Goal: Check status: Check status

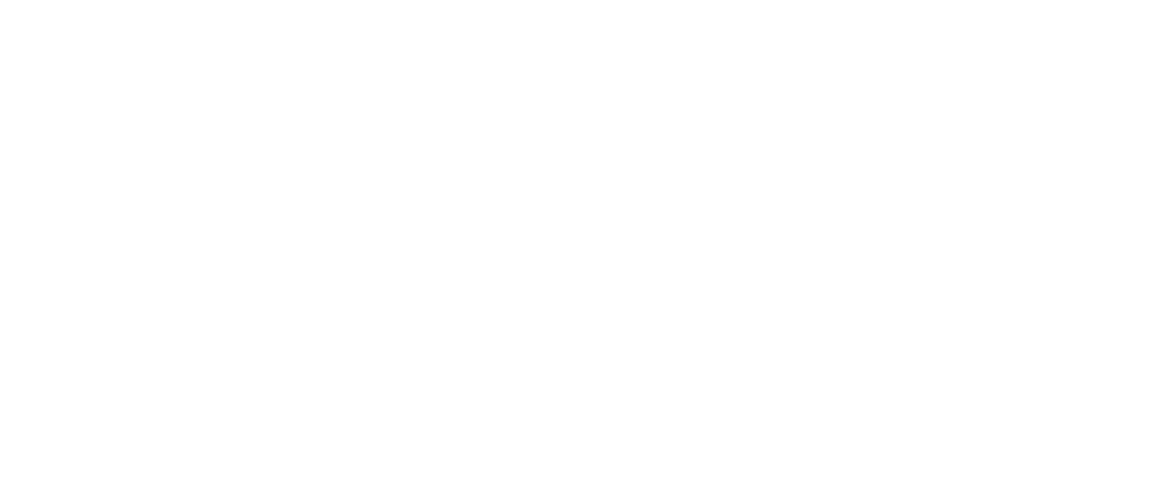
drag, startPoint x: 378, startPoint y: 200, endPoint x: 786, endPoint y: 66, distance: 429.9
click at [379, 0] on html at bounding box center [580, 0] width 1160 height 0
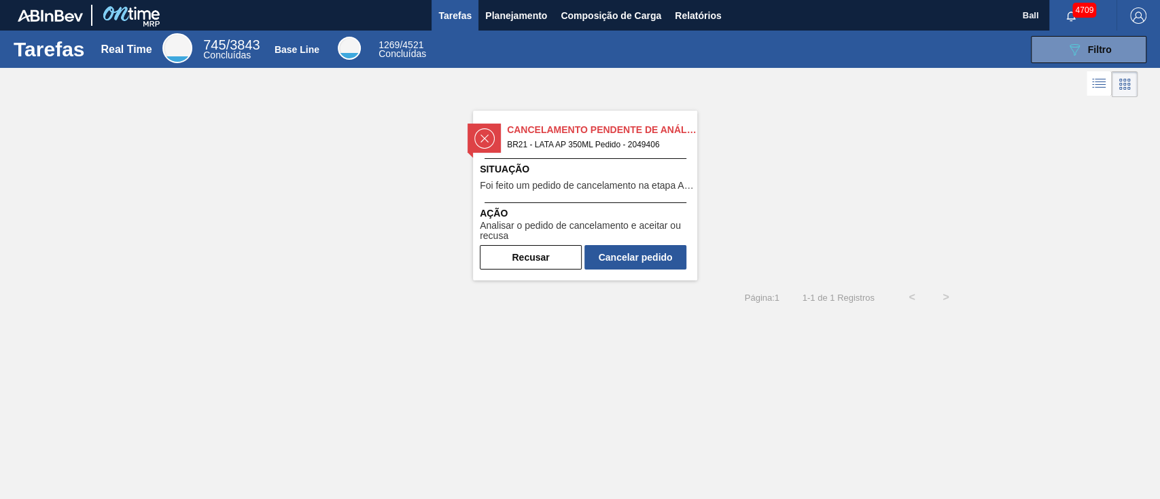
click at [635, 137] on span "BR21 - LATA AP 350ML Pedido - 2049406" at bounding box center [596, 144] width 179 height 15
click at [647, 257] on button "Cancelar pedido" at bounding box center [635, 257] width 102 height 24
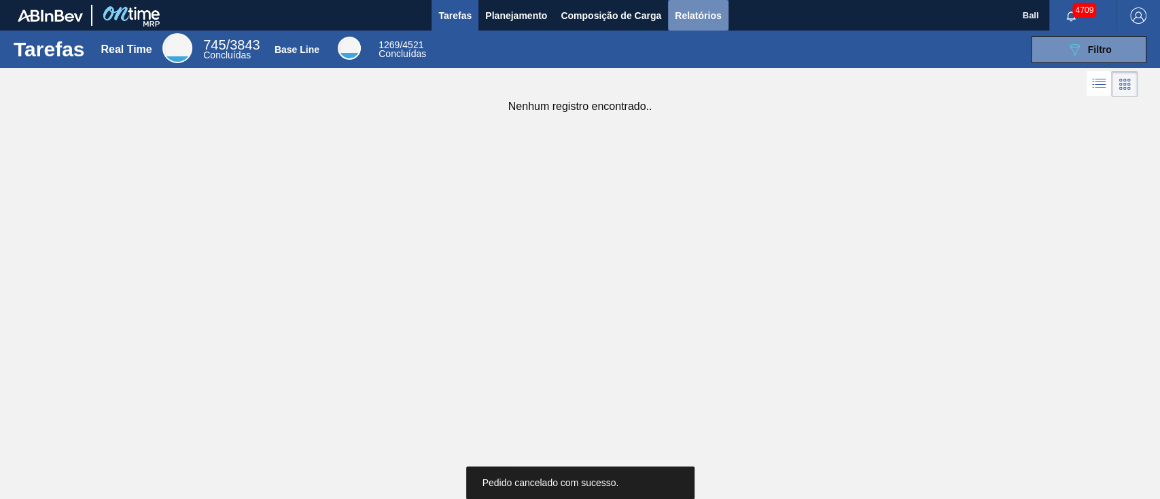
click at [721, 10] on span "Relatórios" at bounding box center [698, 15] width 46 height 16
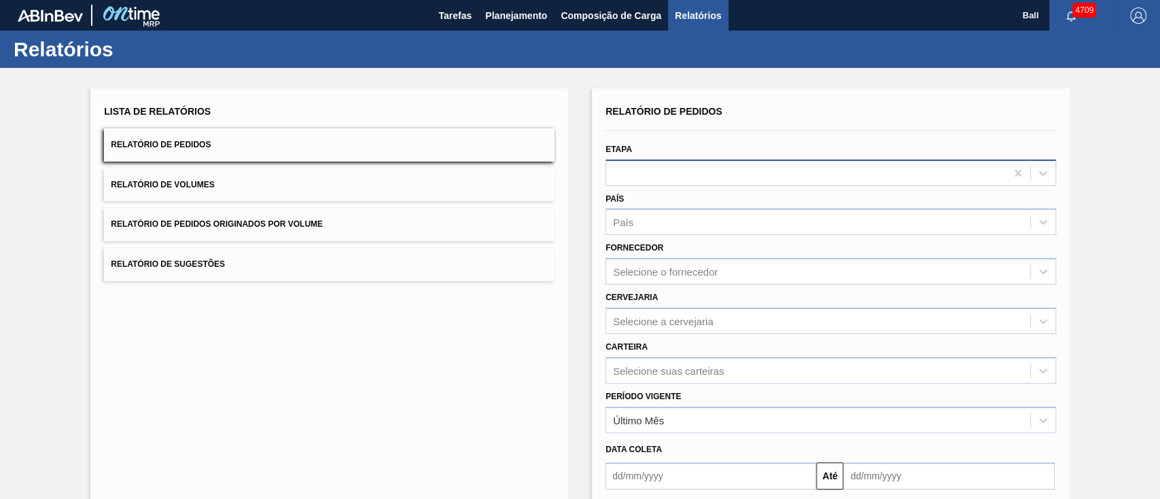
click at [715, 158] on div "Etapa" at bounding box center [830, 163] width 450 height 46
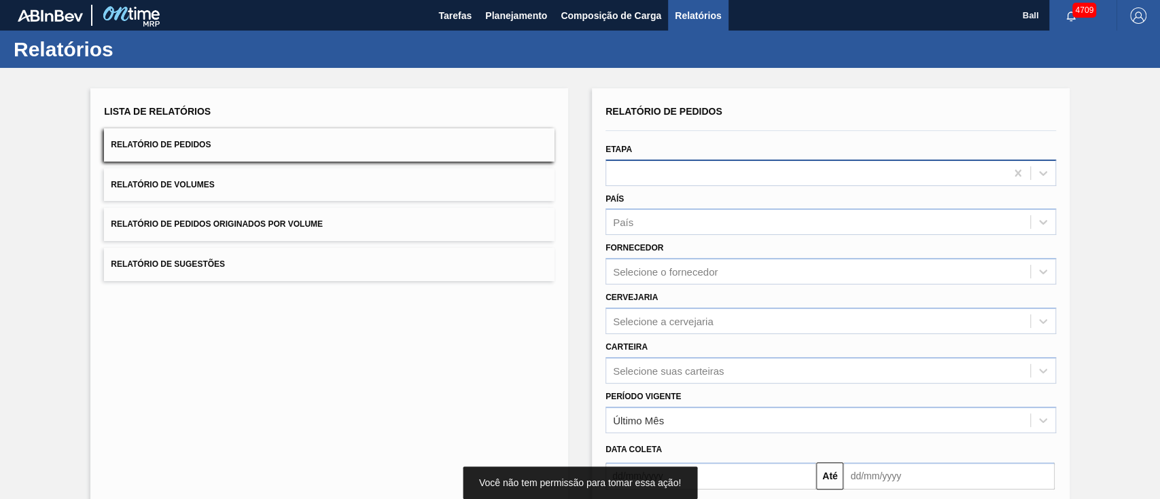
click at [709, 166] on div at bounding box center [805, 173] width 399 height 20
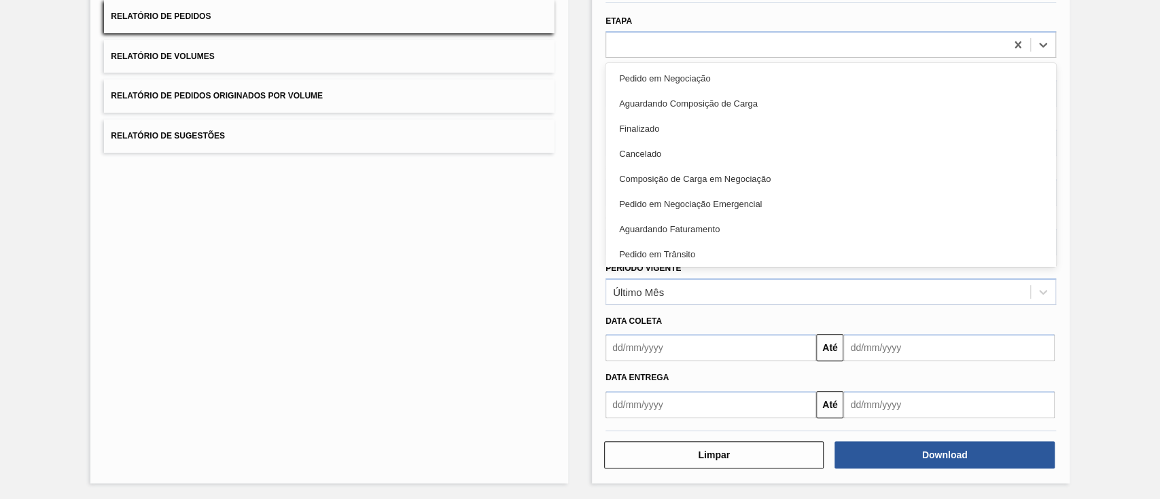
scroll to position [38, 0]
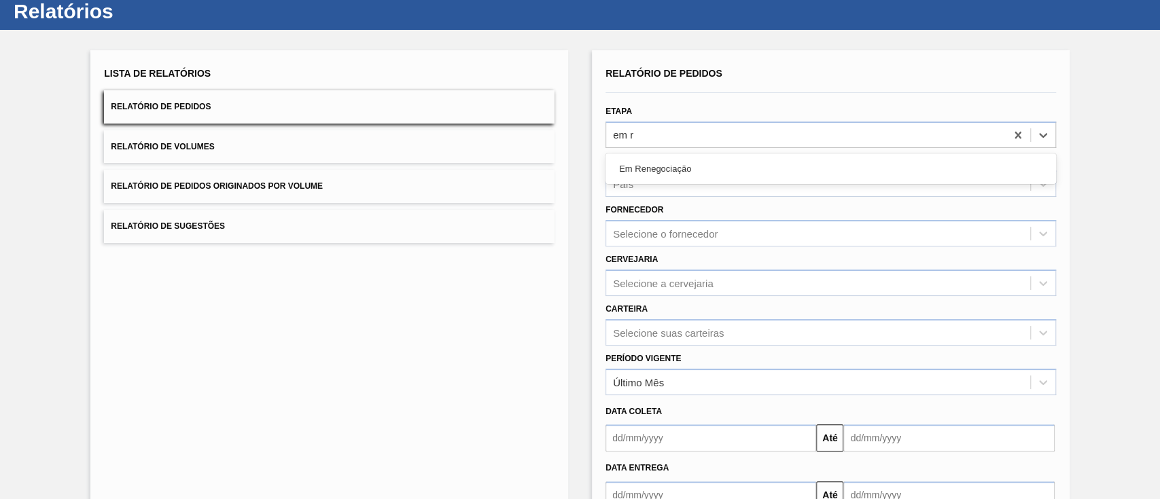
type input "em re"
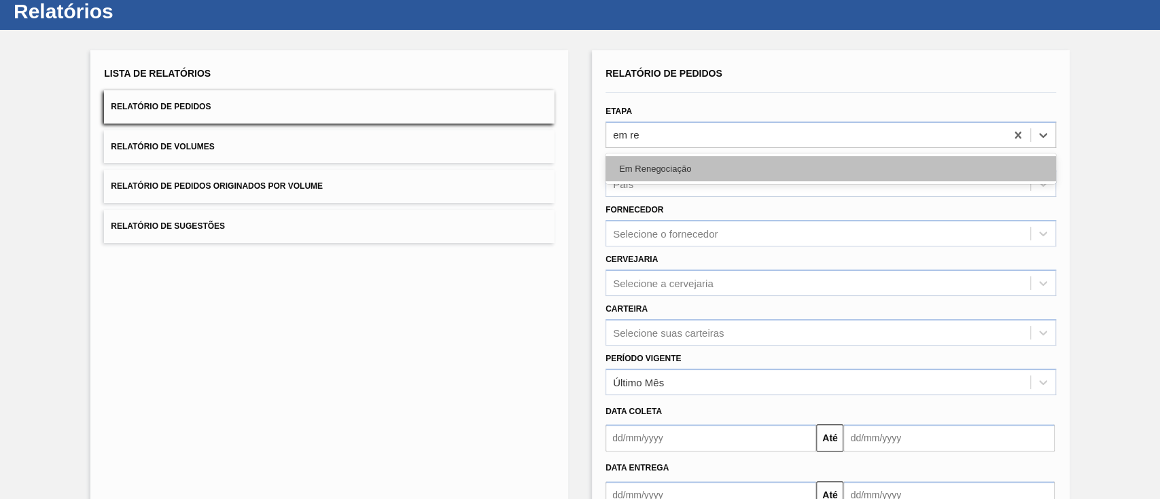
click at [608, 174] on div "Em Renegociação" at bounding box center [830, 168] width 450 height 25
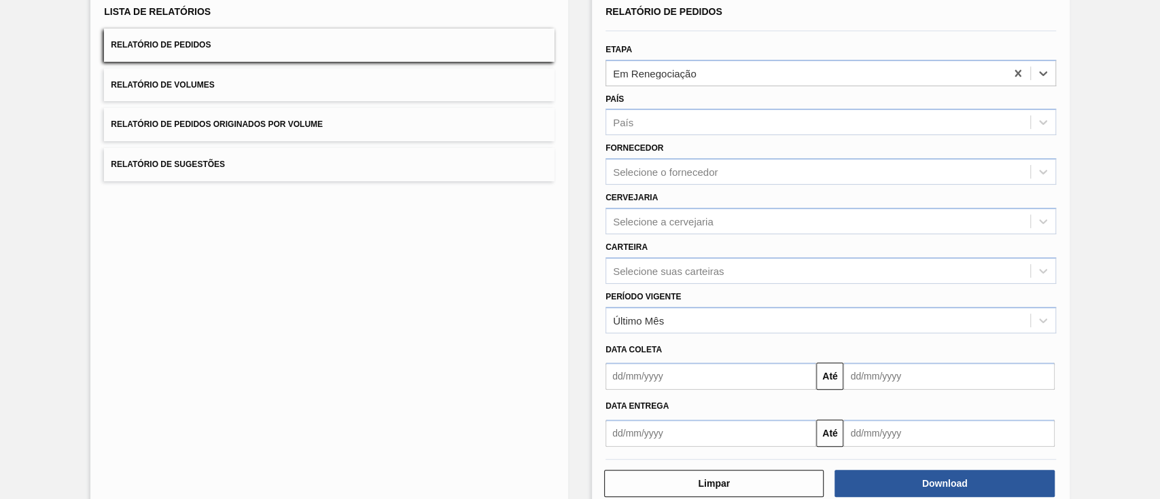
scroll to position [128, 0]
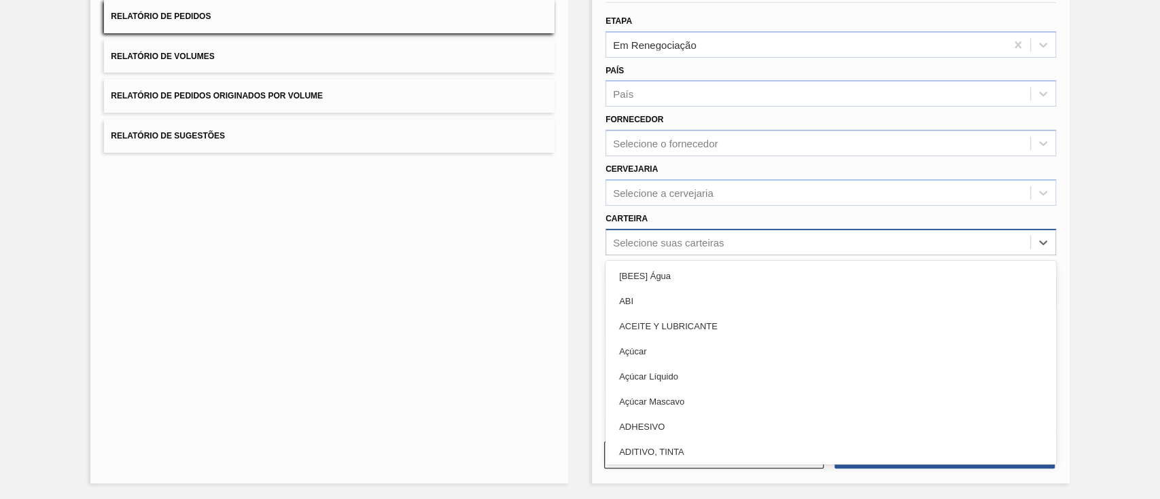
click at [641, 232] on div "Selecione suas carteiras" at bounding box center [818, 242] width 424 height 20
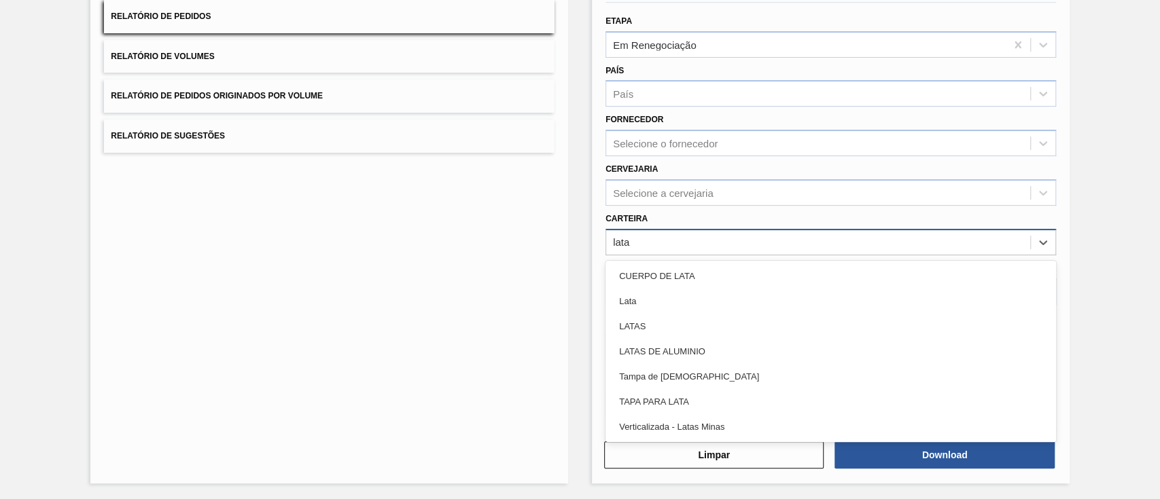
type input "latas"
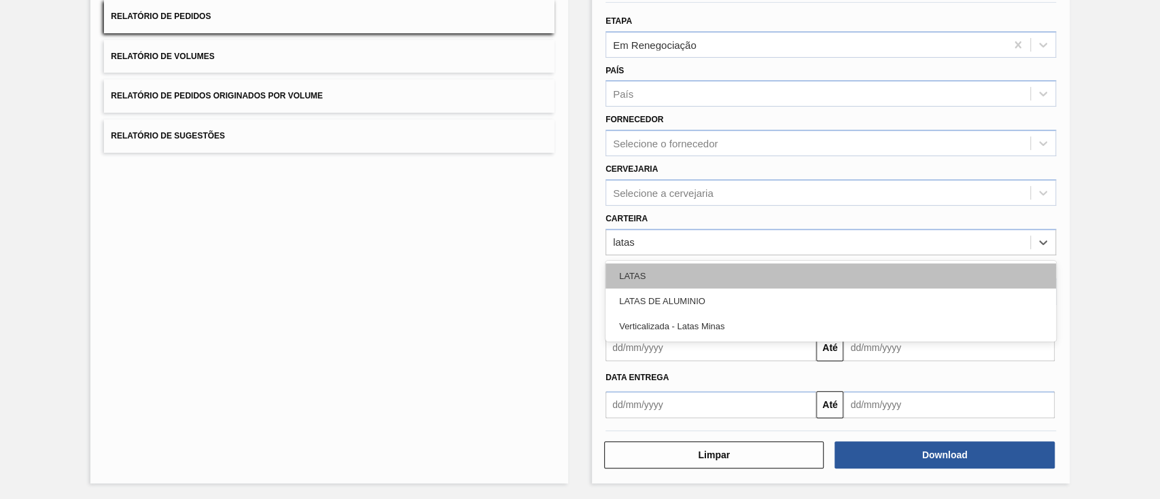
click at [642, 264] on div "LATAS" at bounding box center [830, 276] width 450 height 25
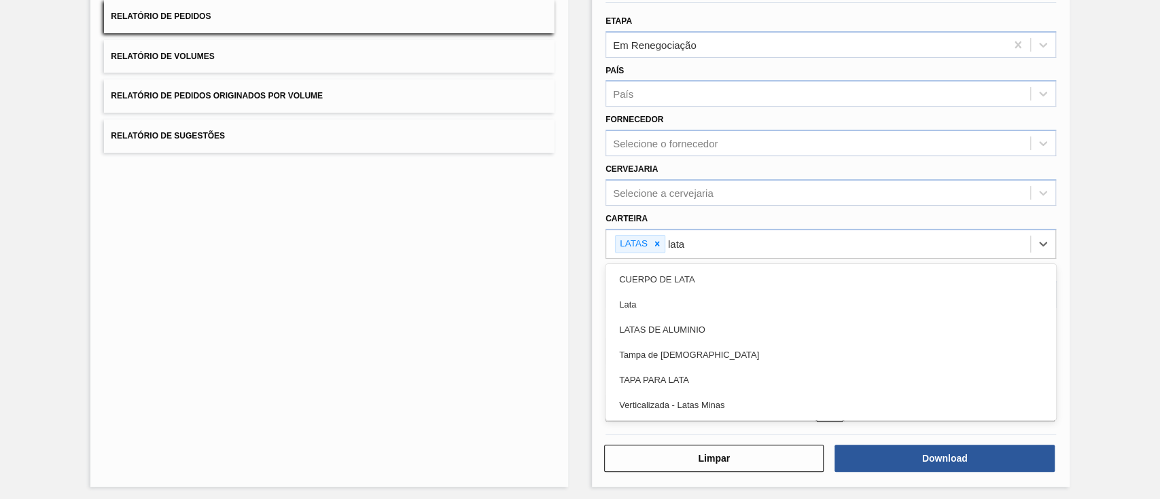
type input "lata"
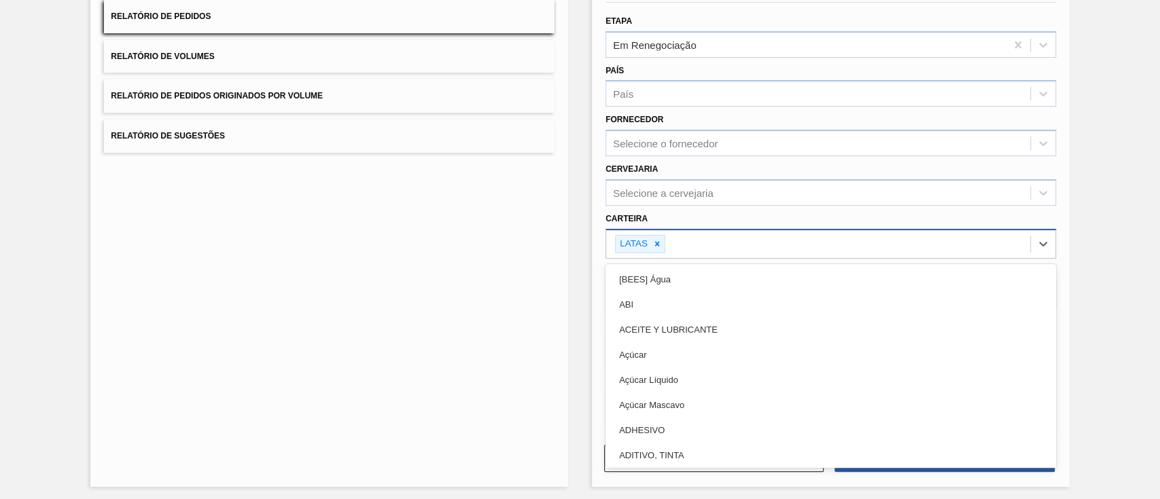
click at [730, 235] on div "LATAS" at bounding box center [818, 244] width 424 height 28
type input "lata"
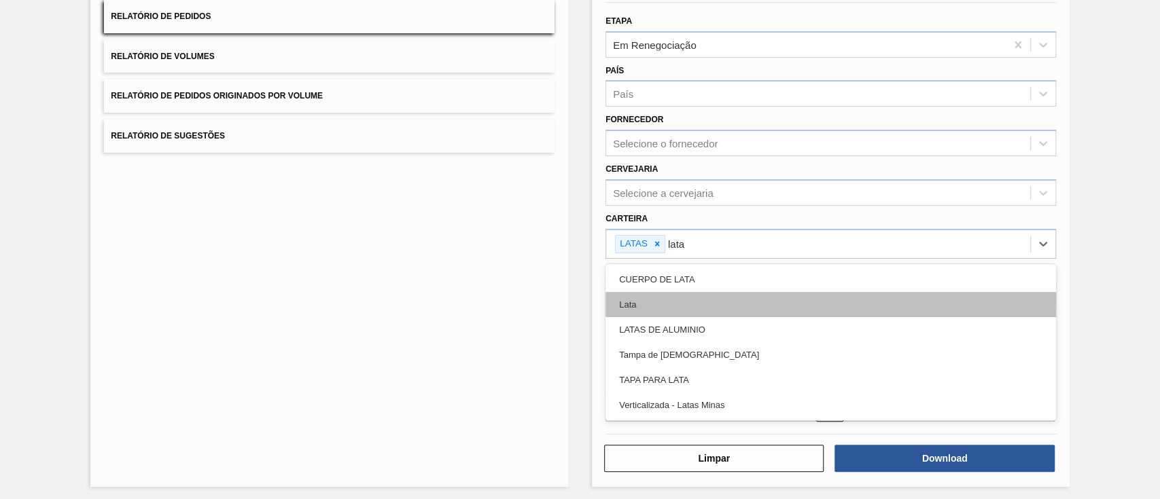
click at [655, 292] on div "Lata" at bounding box center [830, 304] width 450 height 25
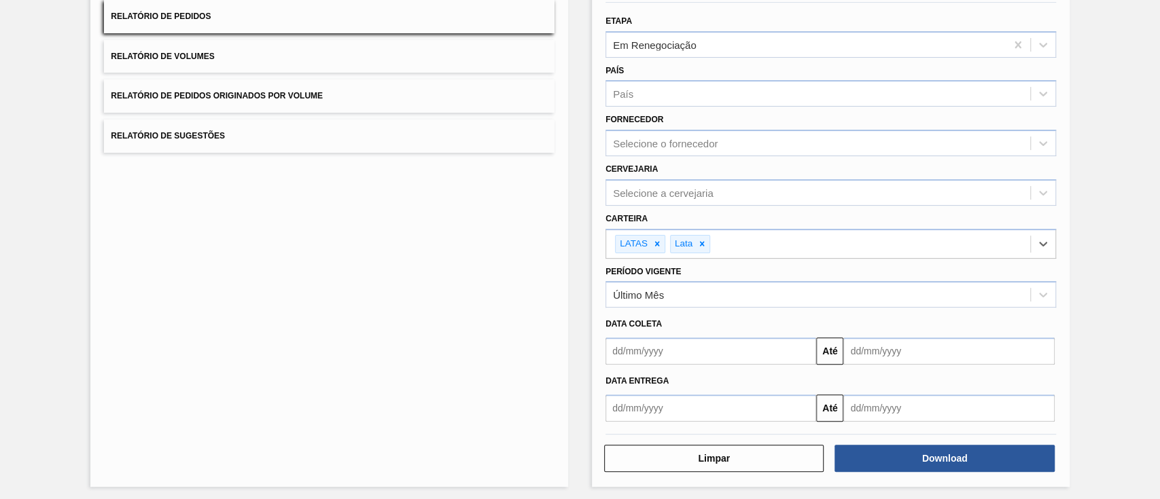
click at [469, 285] on div "Lista de Relatórios Relatório de Pedidos Relatório de Volumes Relatório de Pedi…" at bounding box center [329, 223] width 478 height 527
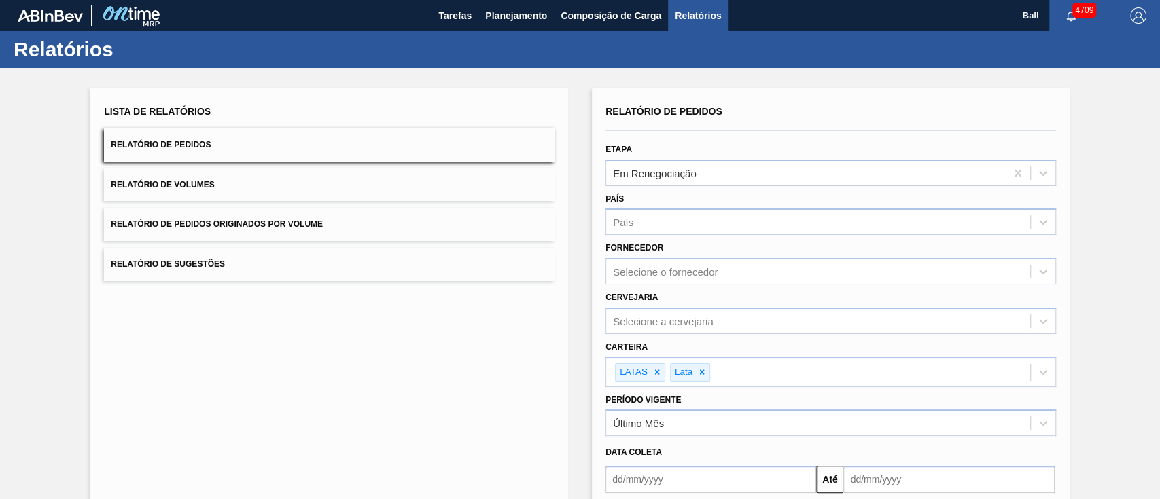
scroll to position [131, 0]
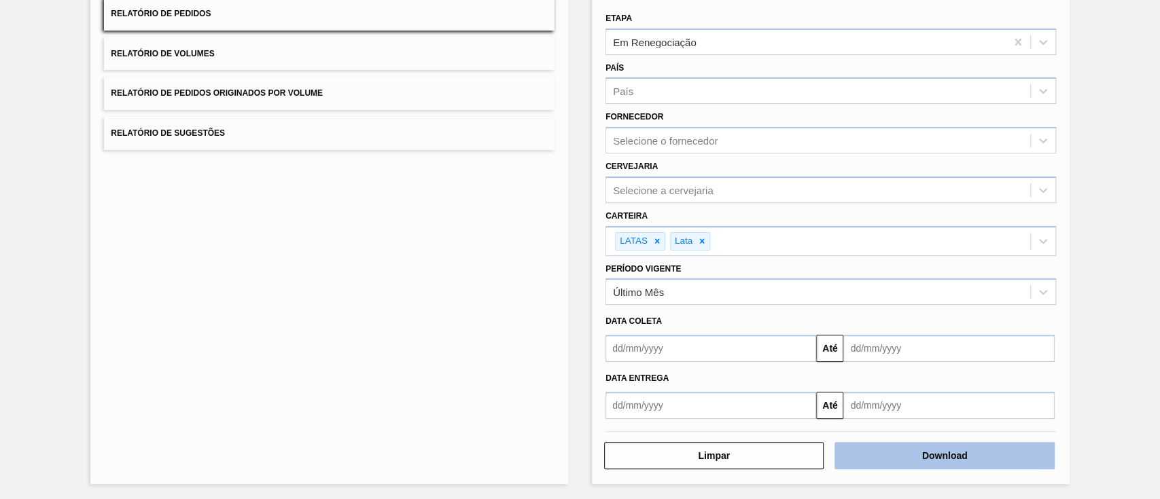
click at [974, 456] on button "Download" at bounding box center [943, 455] width 219 height 27
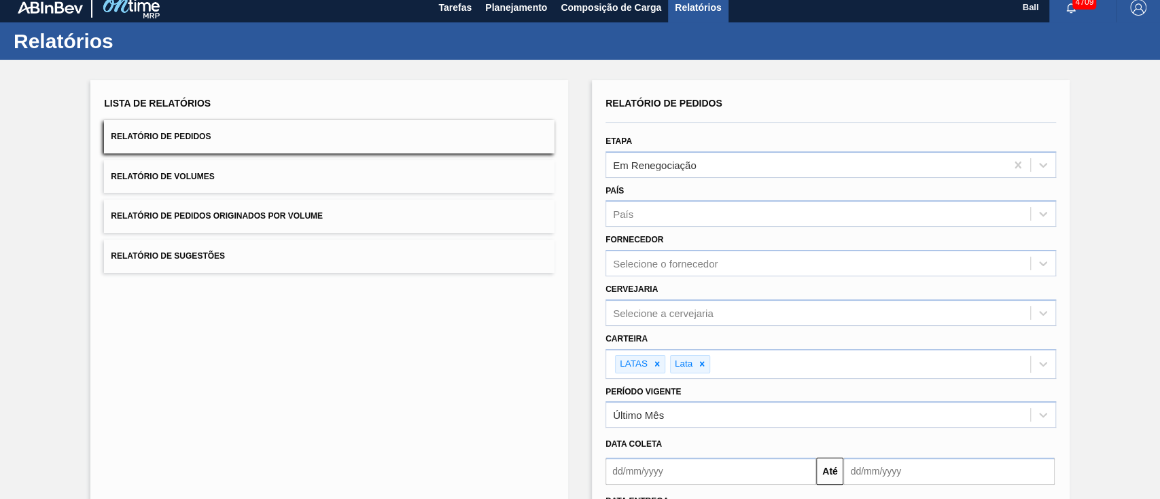
scroll to position [0, 0]
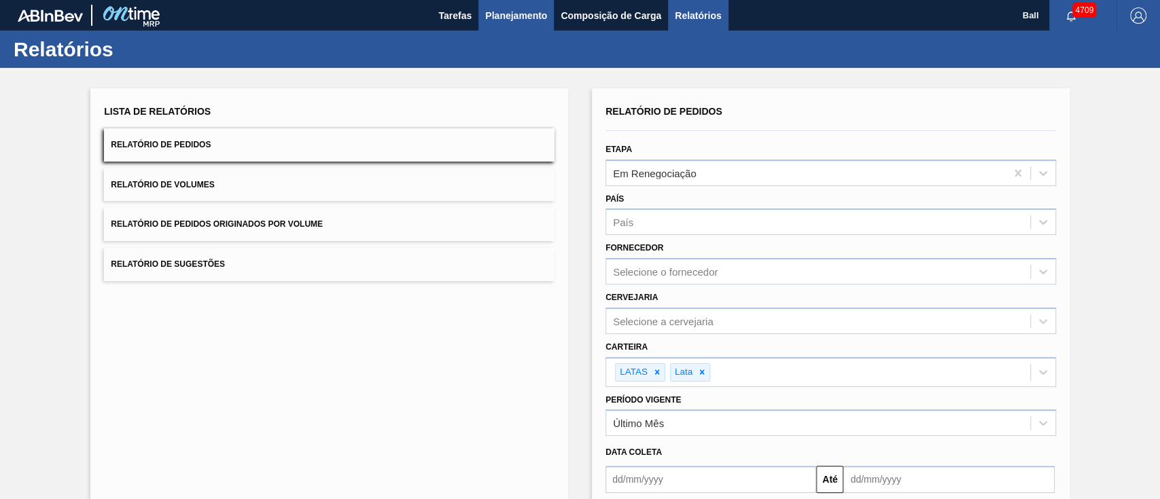
click at [527, 4] on button "Planejamento" at bounding box center [515, 15] width 75 height 31
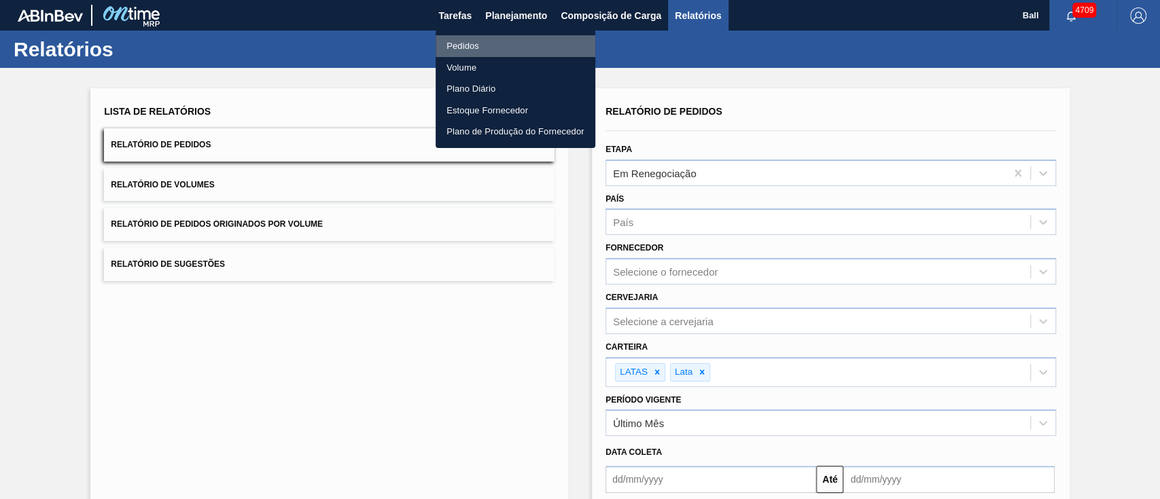
click at [497, 47] on li "Pedidos" at bounding box center [516, 46] width 160 height 22
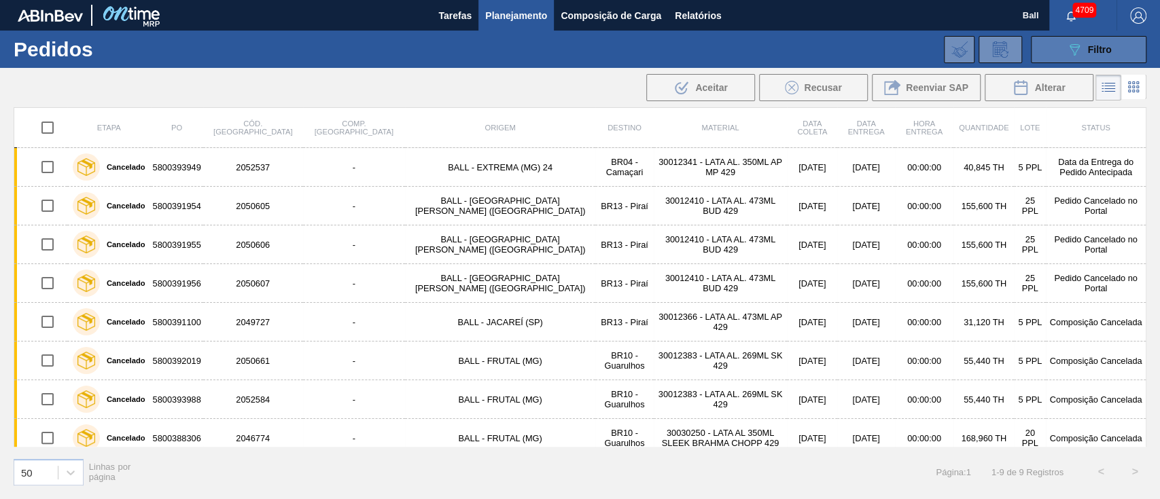
click at [1078, 57] on icon "089F7B8B-B2A5-4AFE-B5C0-19BA573D28AC" at bounding box center [1074, 49] width 16 height 16
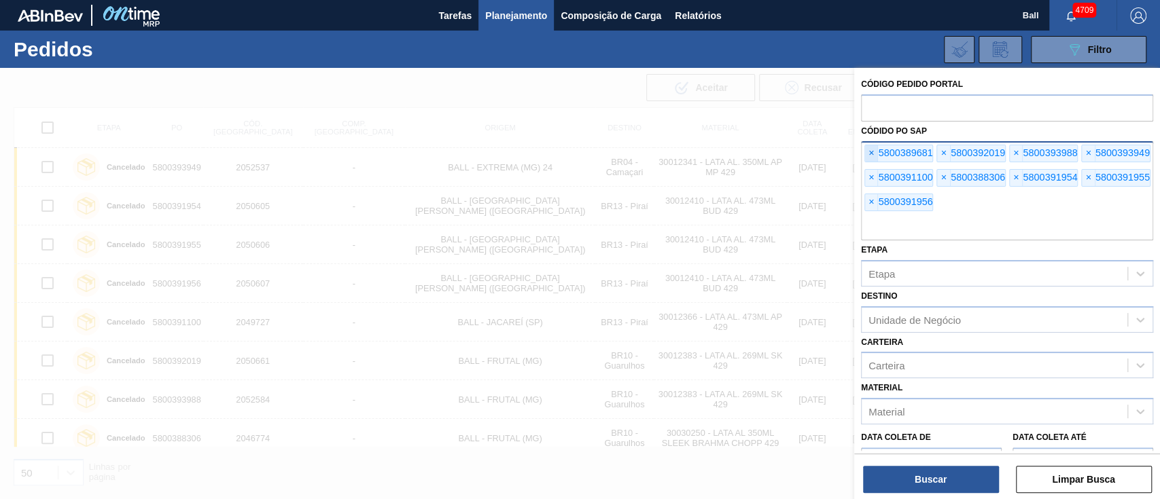
click at [868, 150] on span "×" at bounding box center [871, 153] width 13 height 16
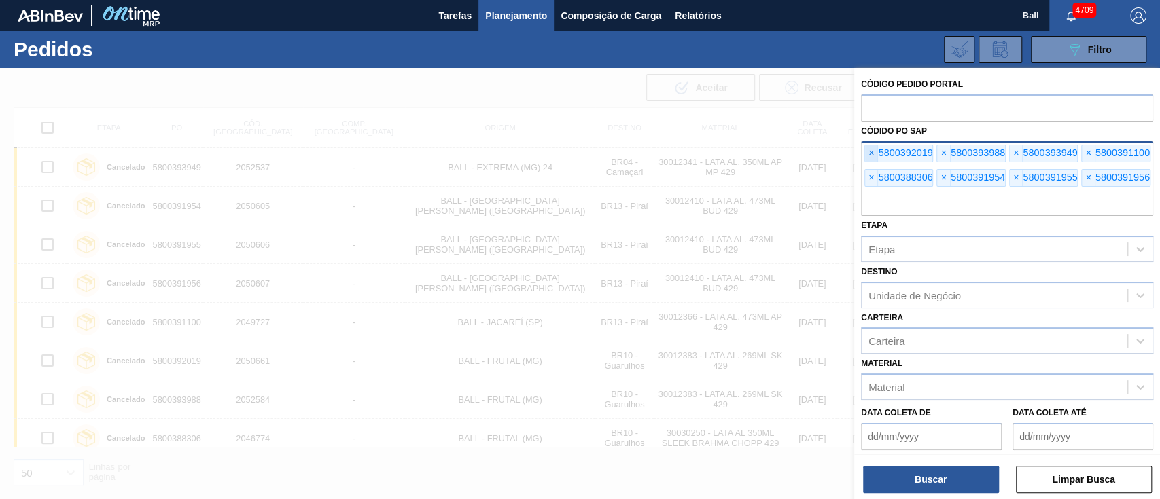
click at [868, 150] on span "×" at bounding box center [871, 153] width 13 height 16
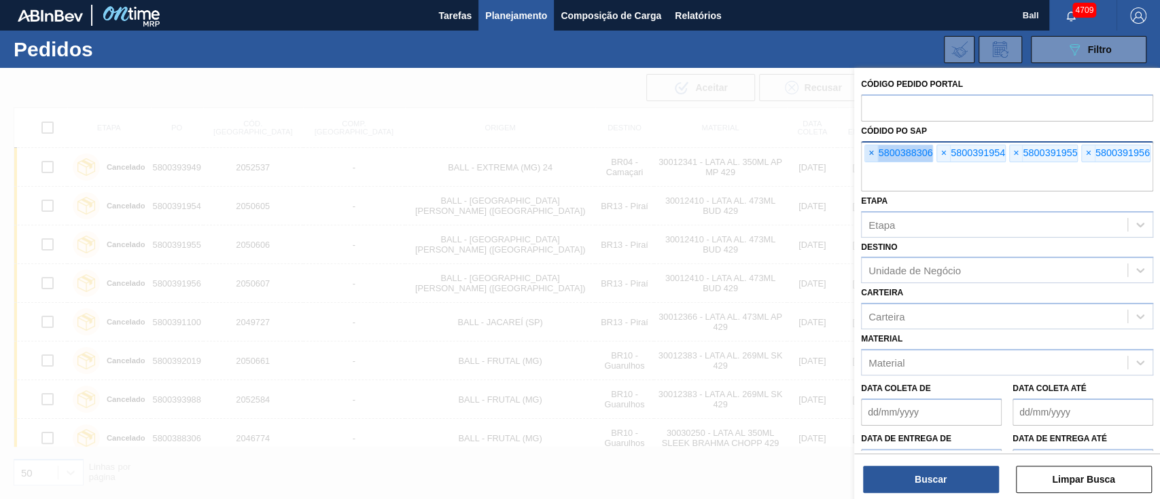
click at [868, 150] on span "×" at bounding box center [871, 153] width 13 height 16
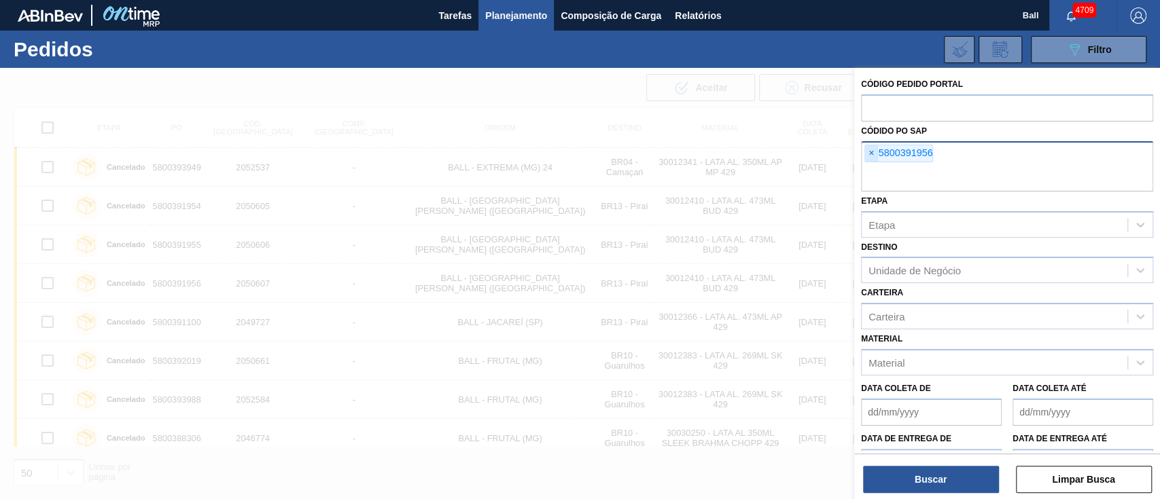
click at [868, 166] on input "text" at bounding box center [1007, 179] width 292 height 26
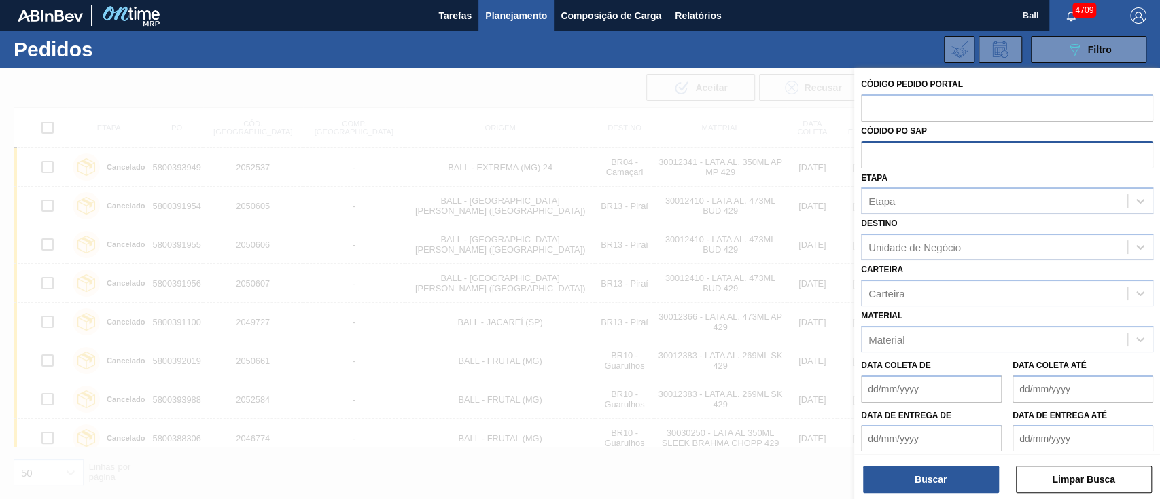
paste input "text"
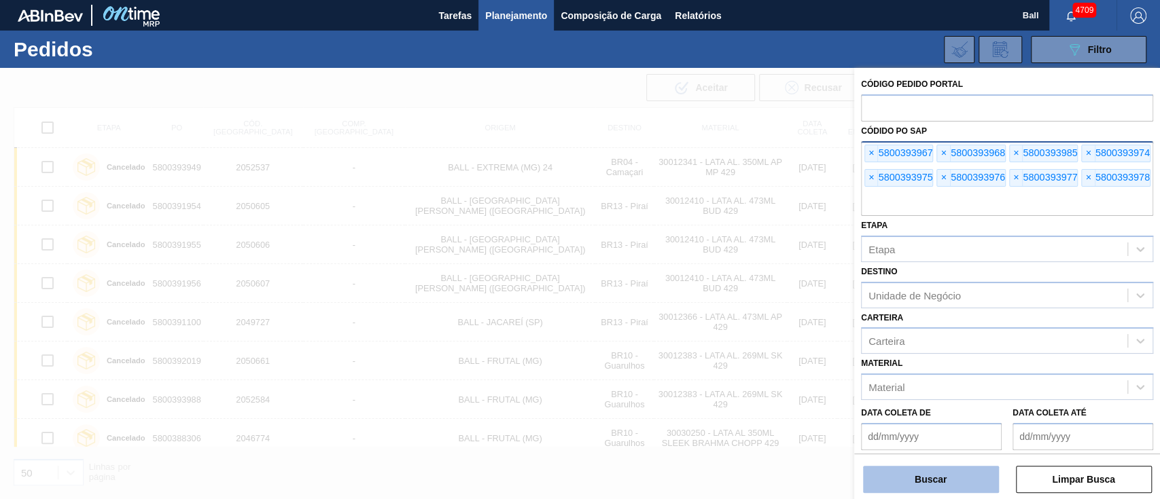
click at [918, 482] on button "Buscar" at bounding box center [931, 479] width 136 height 27
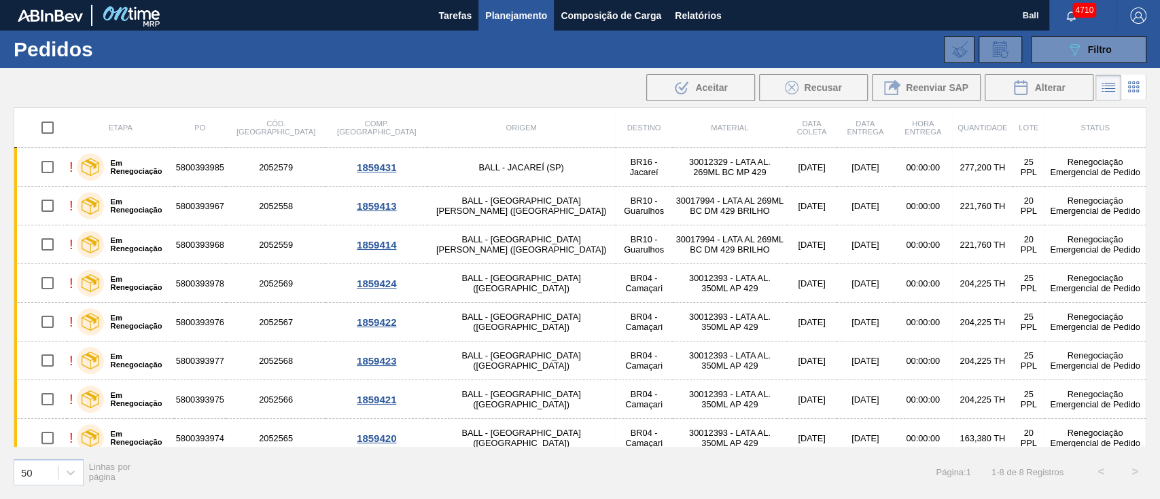
click at [49, 128] on input "checkbox" at bounding box center [47, 127] width 29 height 29
checkbox input "true"
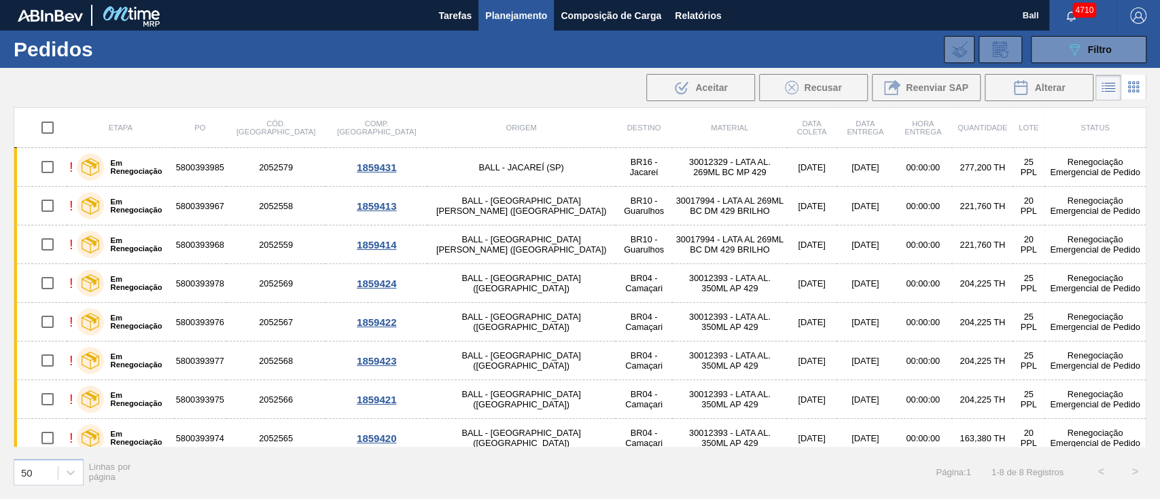
checkbox input "true"
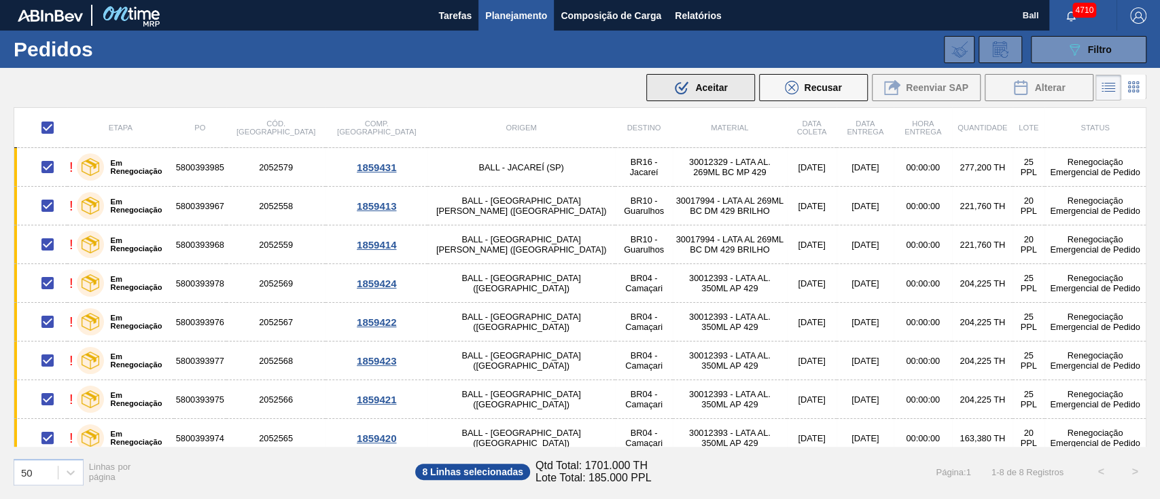
click at [722, 82] on span "Aceitar" at bounding box center [711, 87] width 32 height 11
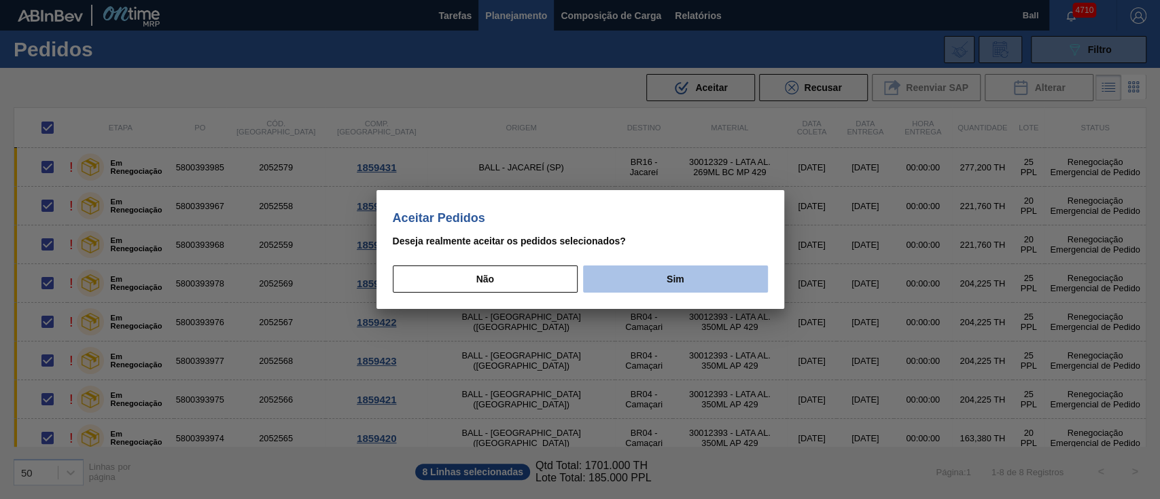
click at [670, 275] on button "Sim" at bounding box center [675, 279] width 184 height 27
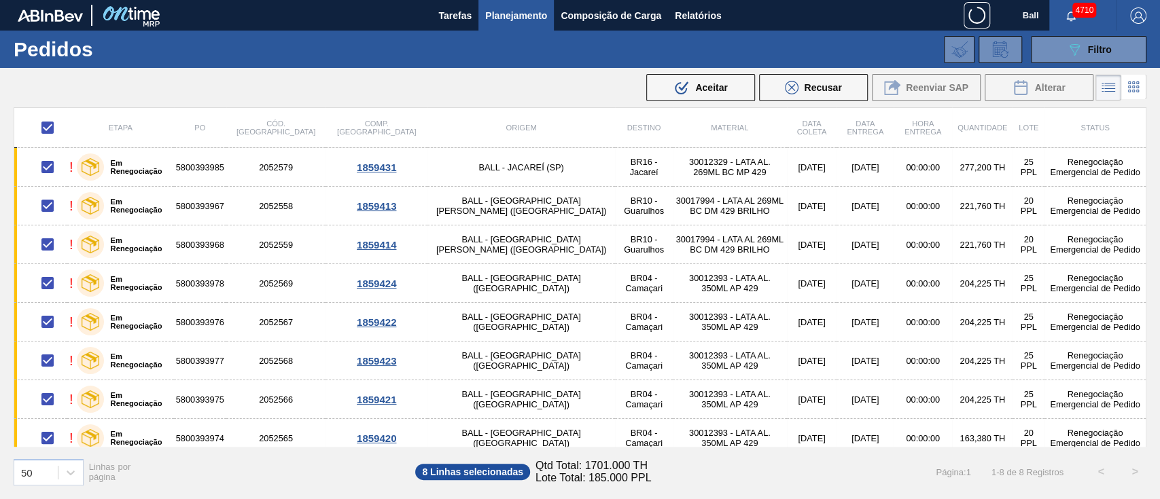
checkbox input "false"
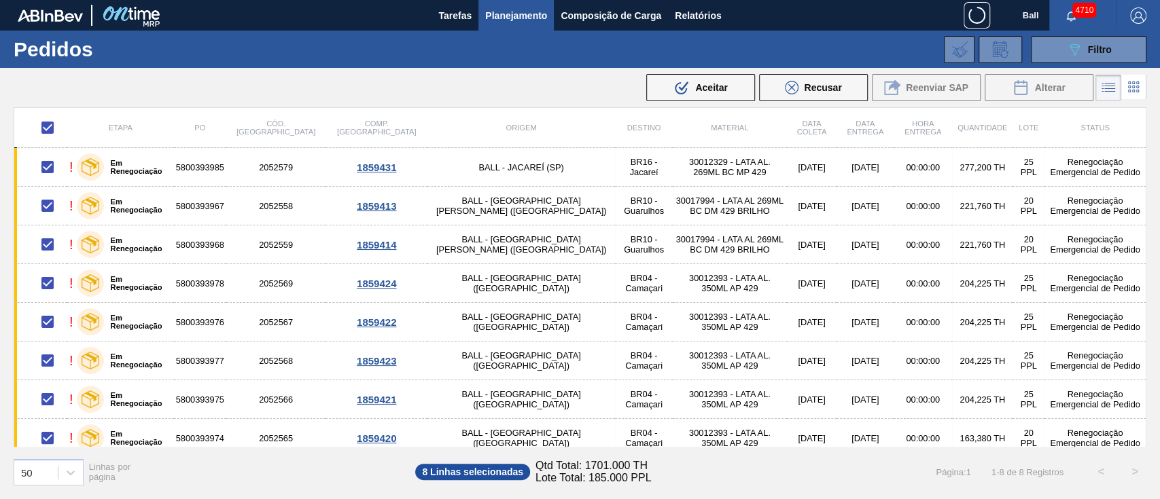
checkbox input "false"
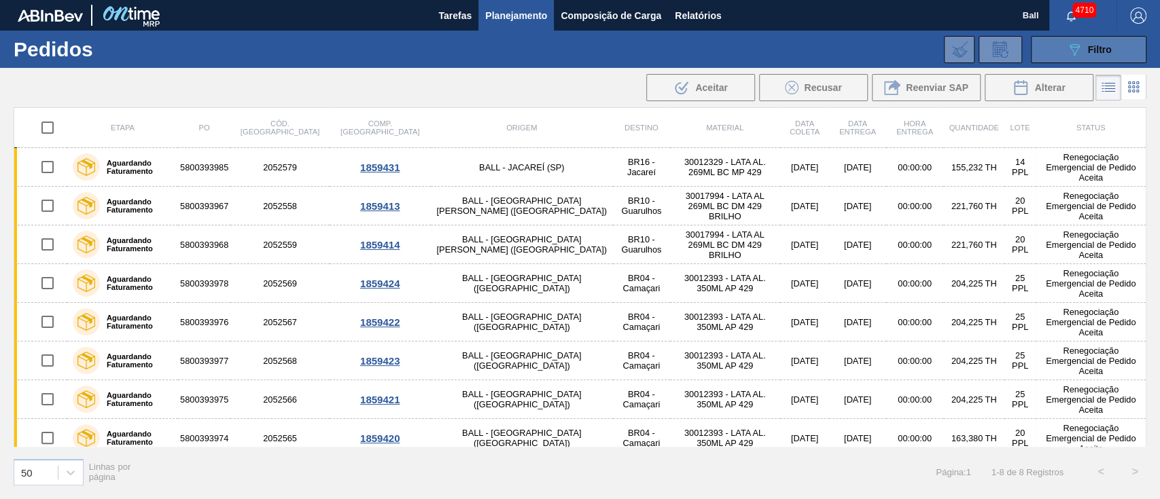
click at [1091, 56] on div "089F7B8B-B2A5-4AFE-B5C0-19BA573D28AC Filtro" at bounding box center [1089, 49] width 46 height 16
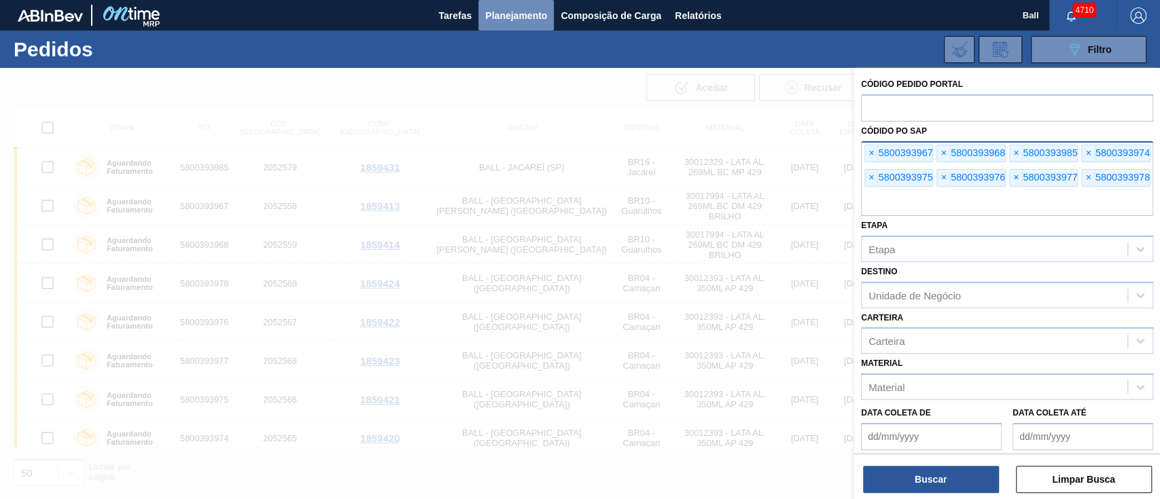
click at [523, 18] on span "Planejamento" at bounding box center [516, 15] width 62 height 16
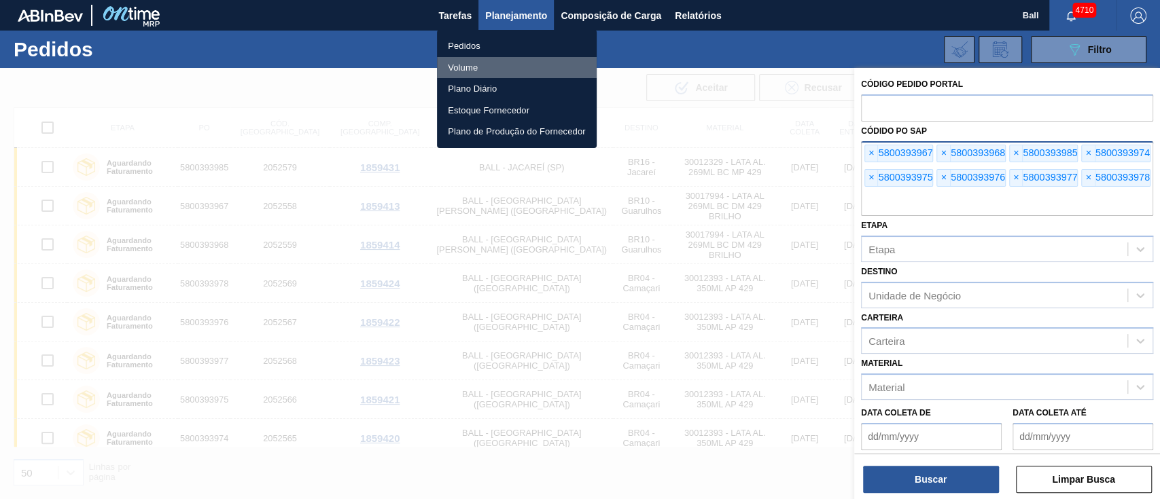
click at [463, 70] on li "Volume" at bounding box center [517, 68] width 160 height 22
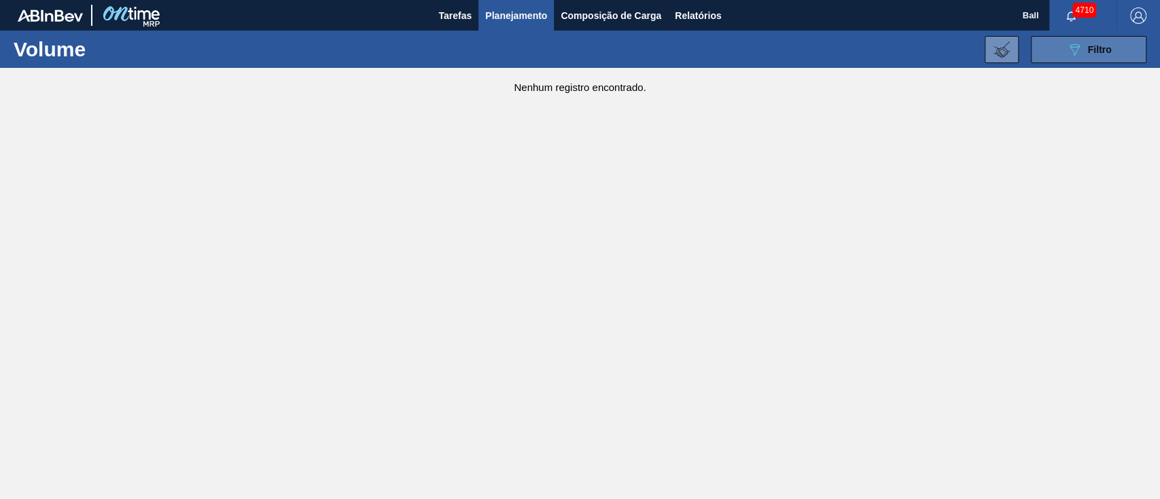
click at [1115, 57] on button "089F7B8B-B2A5-4AFE-B5C0-19BA573D28AC Filtro" at bounding box center [1089, 49] width 116 height 27
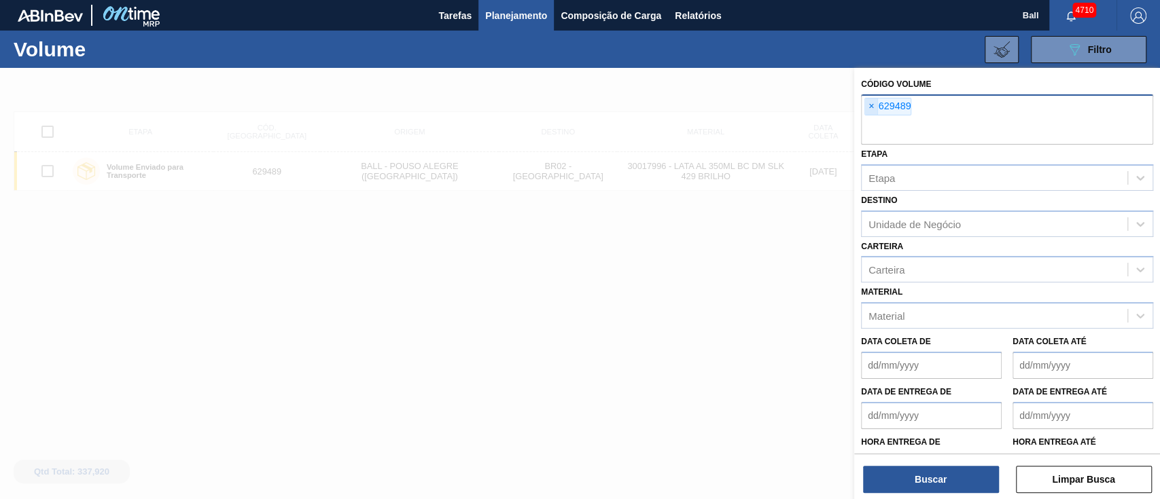
click at [870, 105] on span "×" at bounding box center [871, 107] width 13 height 16
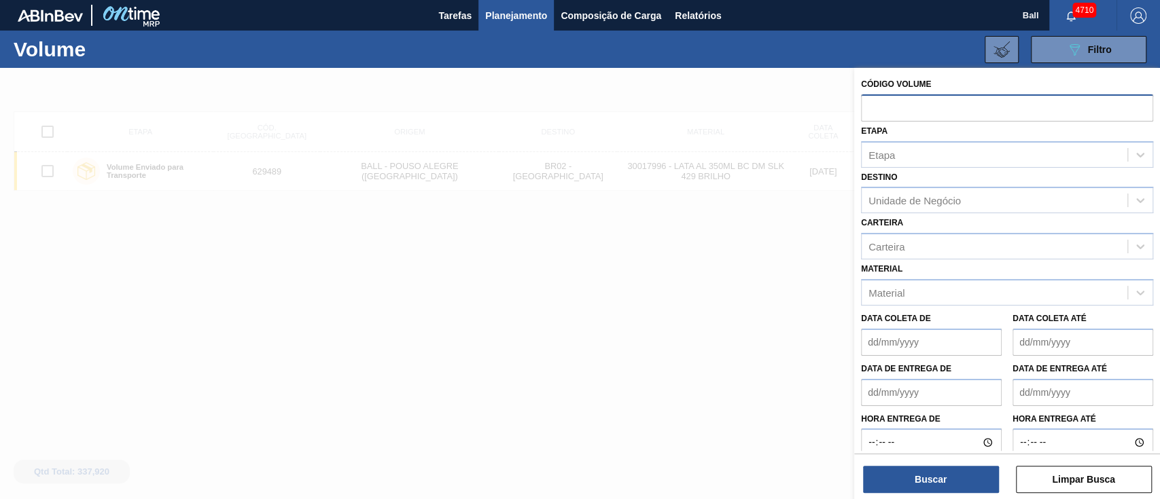
paste input "V629690"
click at [876, 103] on input "V629690" at bounding box center [1007, 107] width 292 height 26
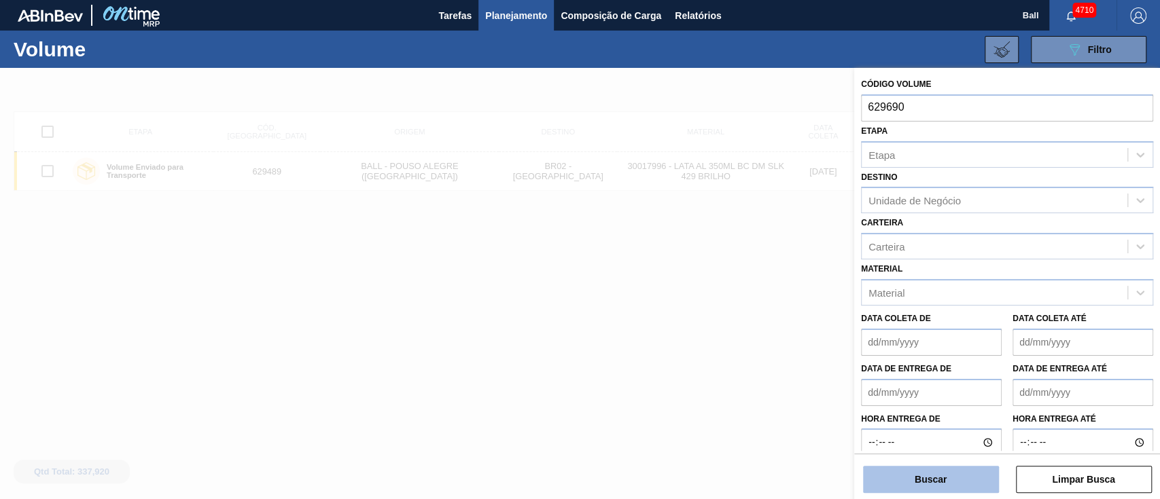
type input "629690"
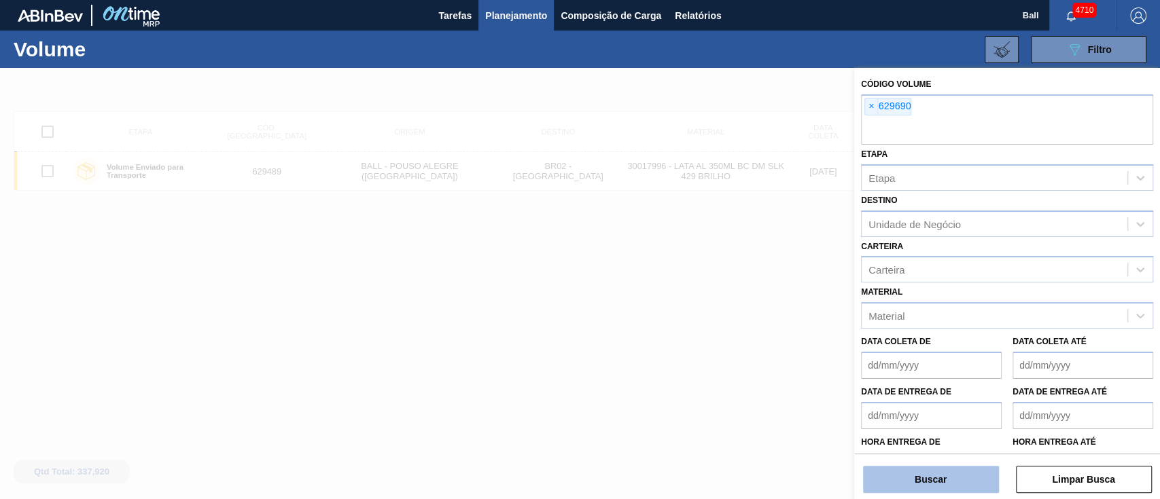
click at [945, 471] on button "Buscar" at bounding box center [931, 479] width 136 height 27
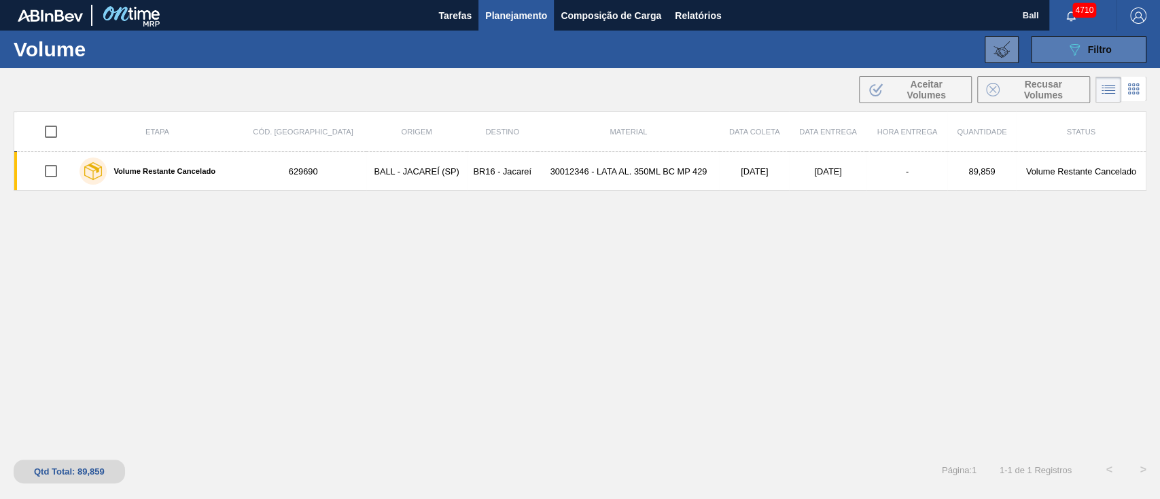
click at [1088, 53] on span "Filtro" at bounding box center [1100, 49] width 24 height 11
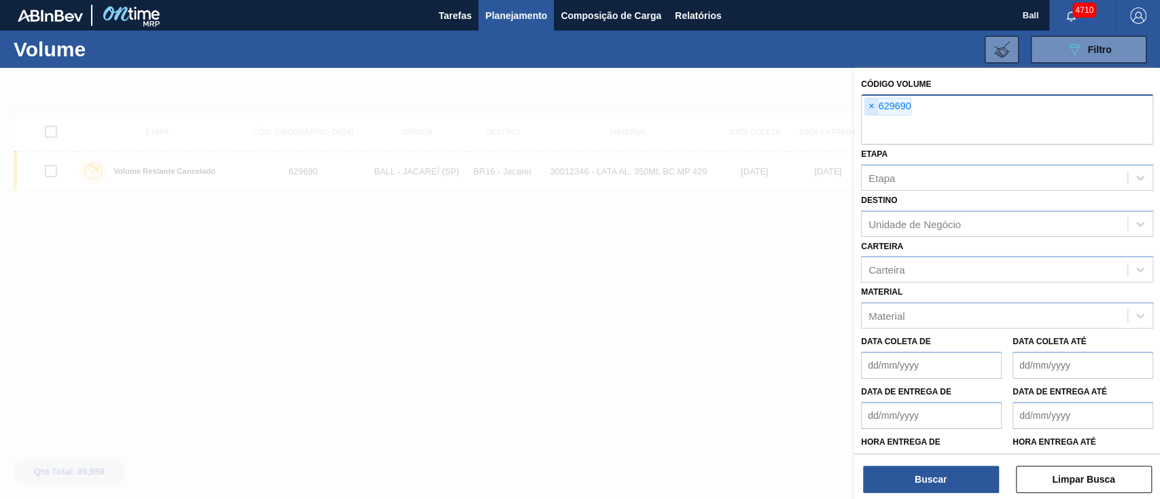
click at [872, 110] on span "×" at bounding box center [871, 107] width 13 height 16
paste input "V629685"
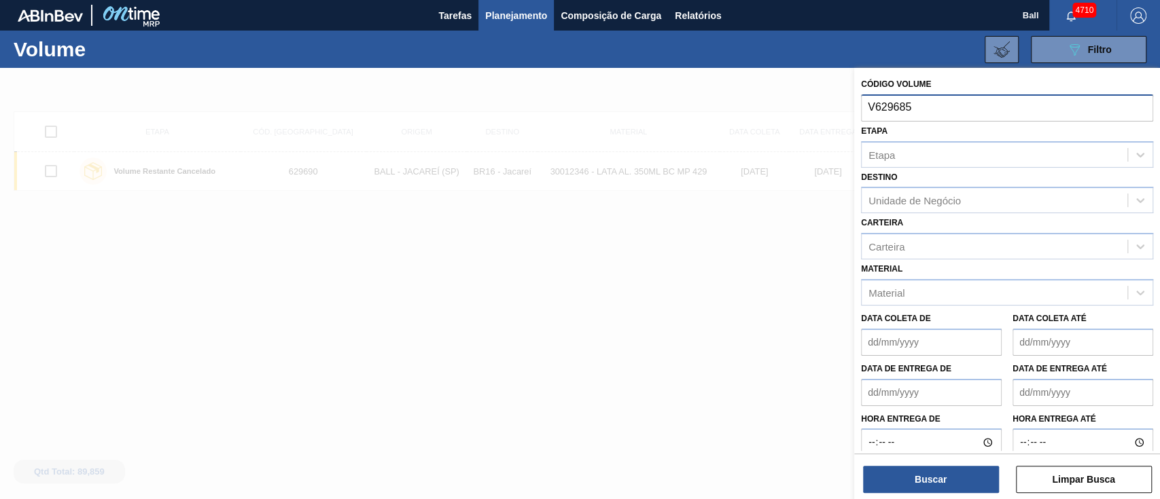
click at [874, 106] on input "V629685" at bounding box center [1007, 107] width 292 height 26
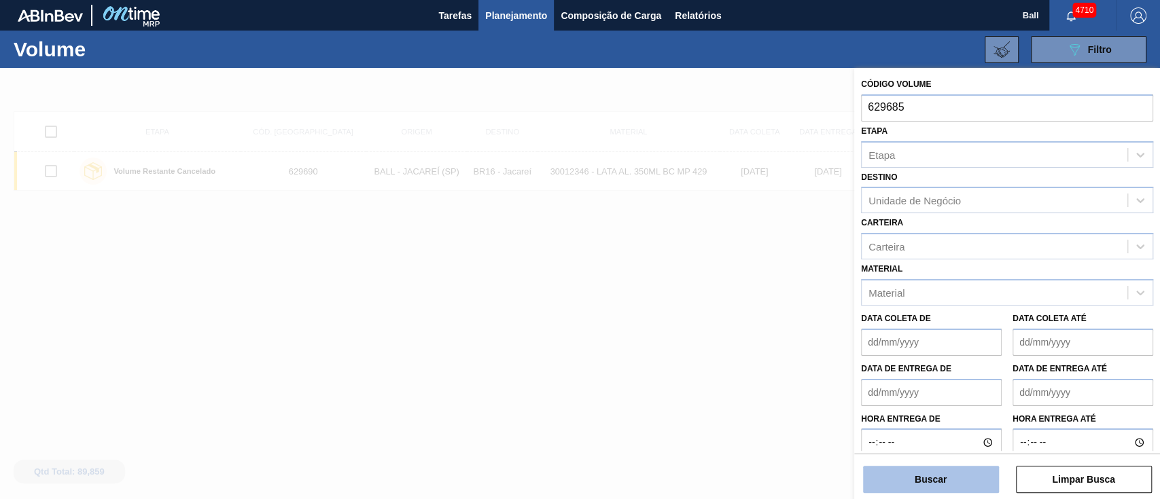
type input "629685"
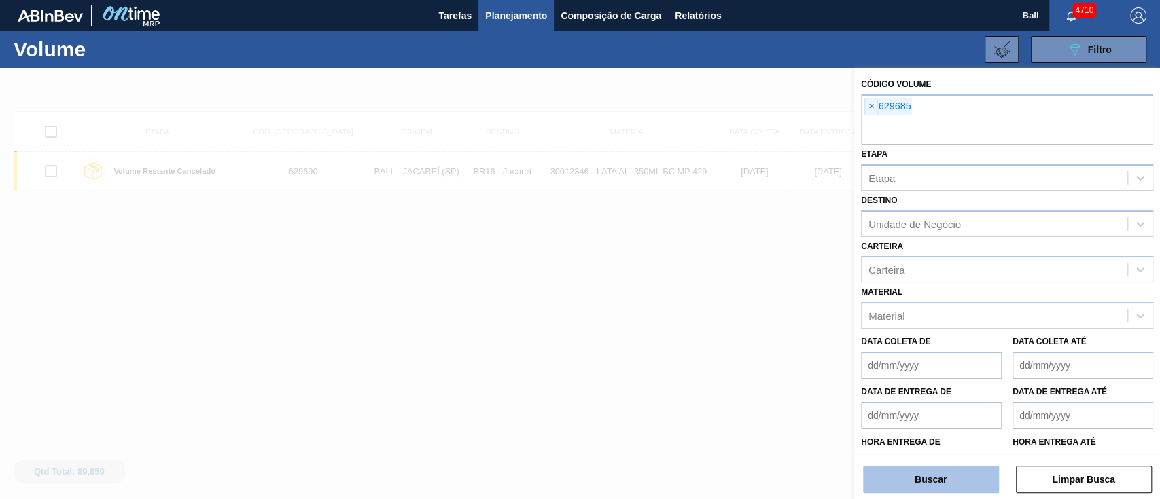
click at [951, 483] on button "Buscar" at bounding box center [931, 479] width 136 height 27
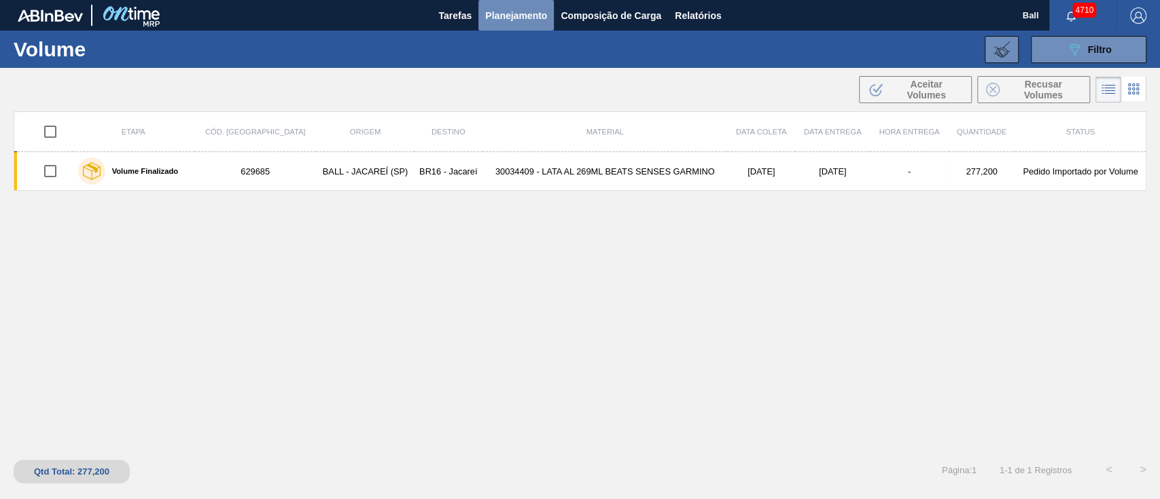
click at [517, 25] on button "Planejamento" at bounding box center [515, 15] width 75 height 31
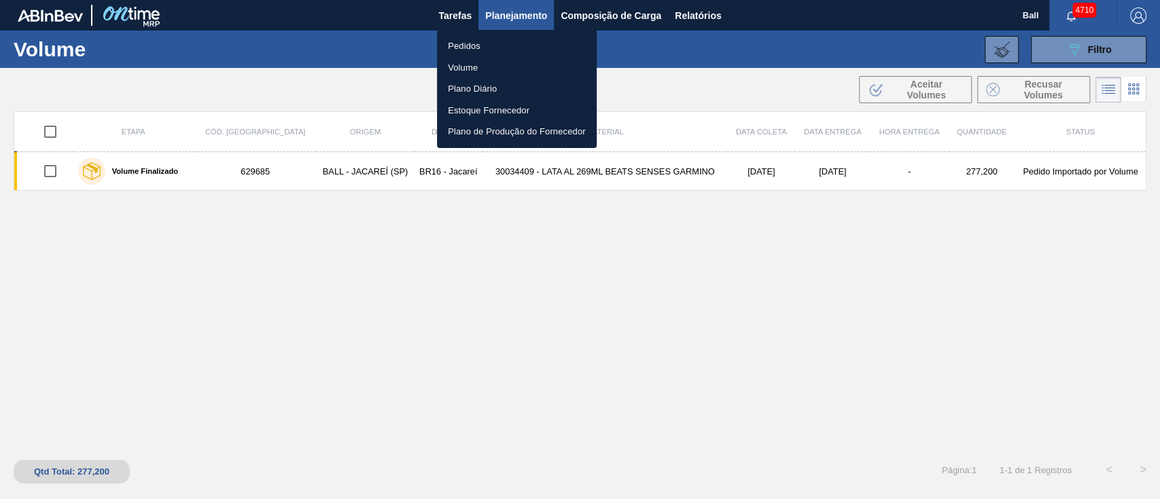
click at [1080, 52] on div at bounding box center [580, 249] width 1160 height 499
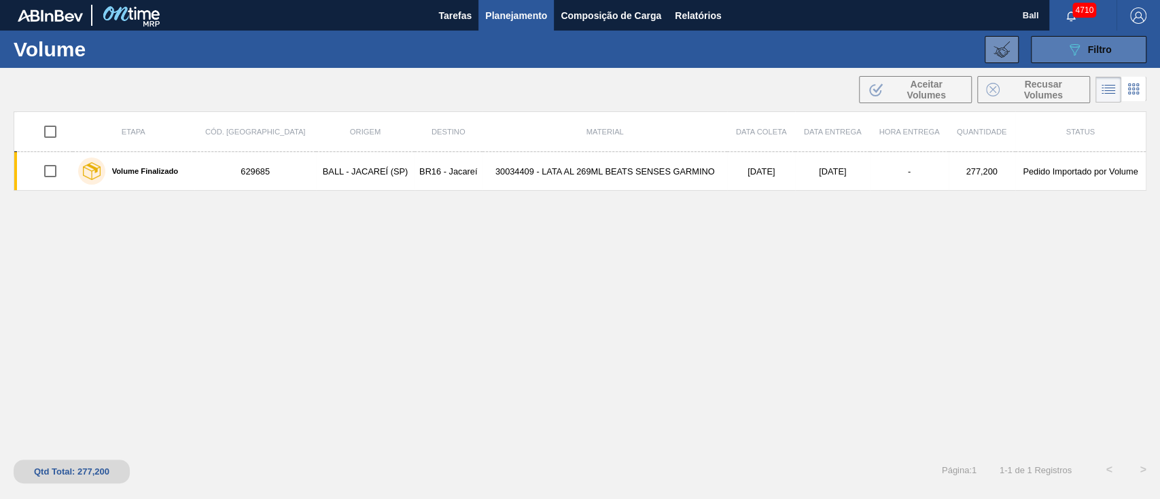
click at [1089, 52] on span "Filtro" at bounding box center [1100, 49] width 24 height 11
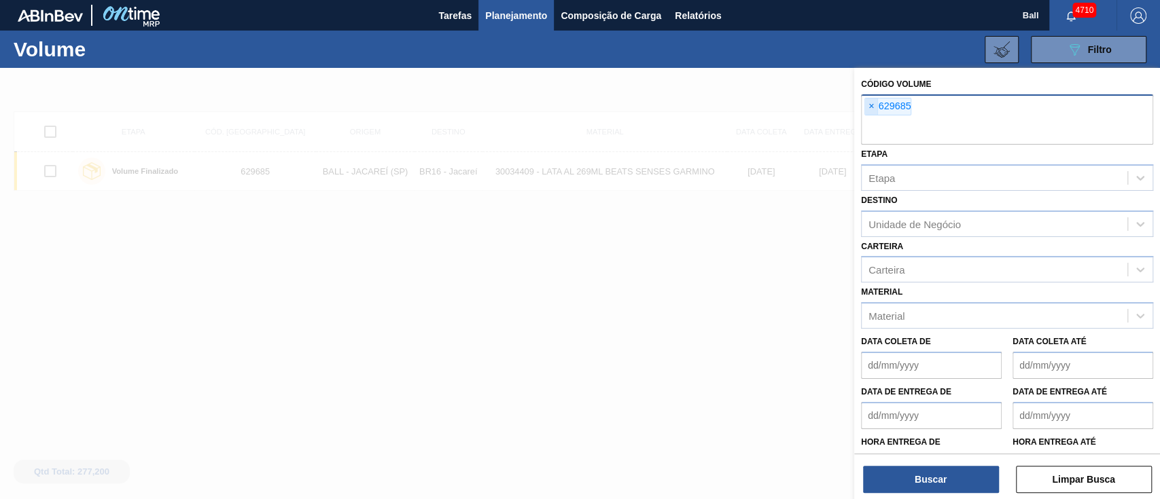
click at [870, 111] on span "×" at bounding box center [871, 107] width 13 height 16
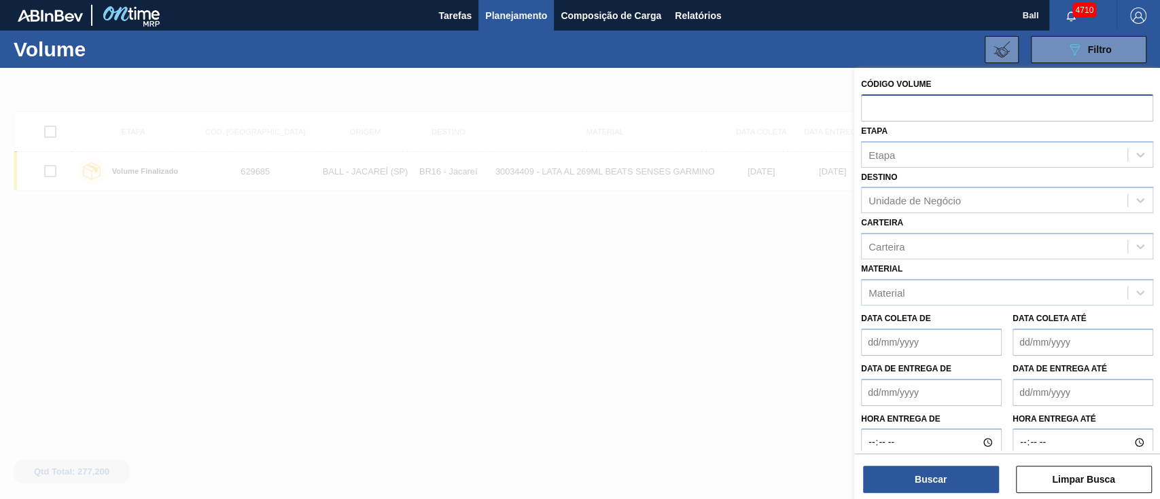
paste input "V629690"
click at [876, 107] on input "V629690" at bounding box center [1007, 107] width 292 height 26
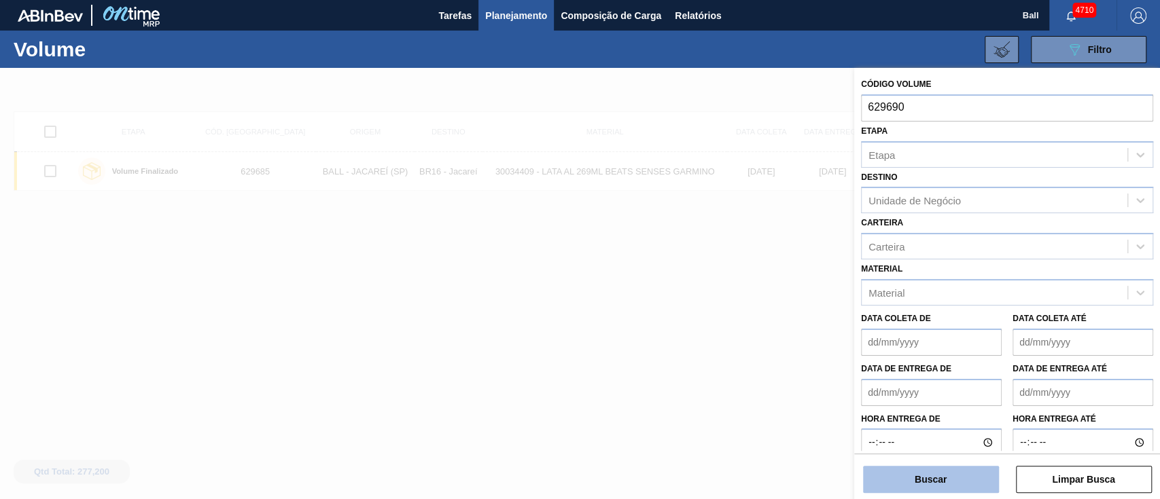
type input "629690"
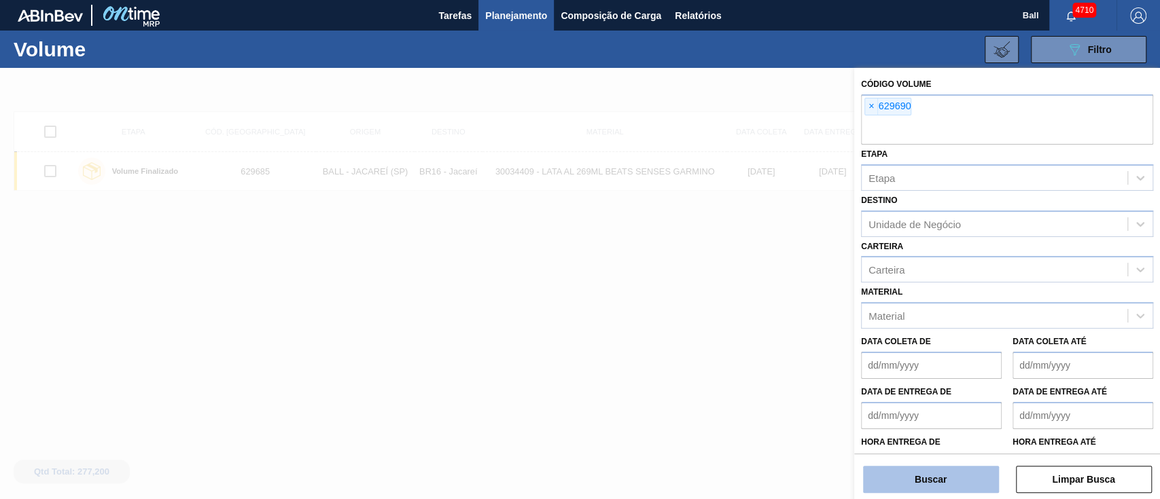
click at [966, 475] on button "Buscar" at bounding box center [931, 479] width 136 height 27
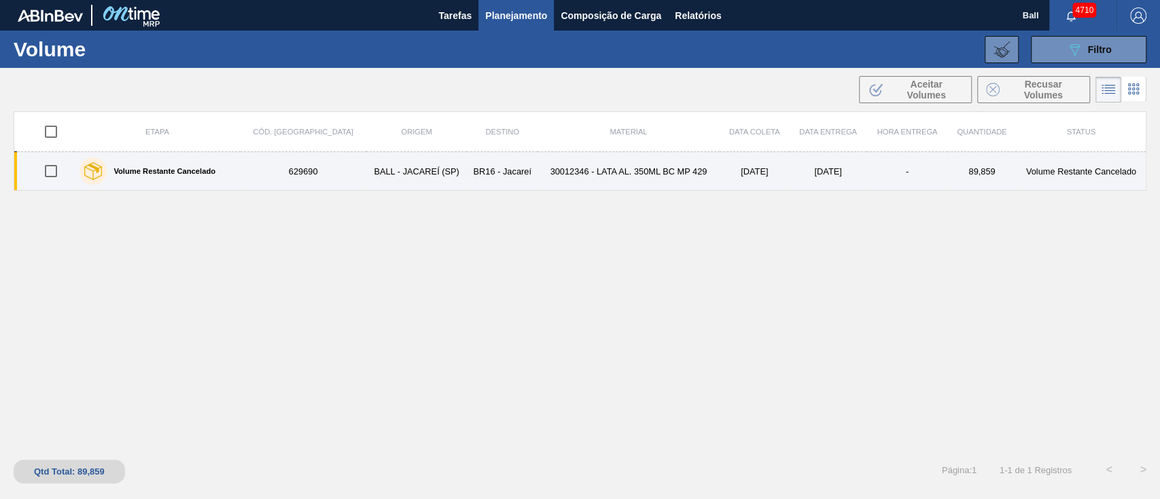
click at [467, 168] on td "BR16 - Jacareí" at bounding box center [502, 171] width 70 height 39
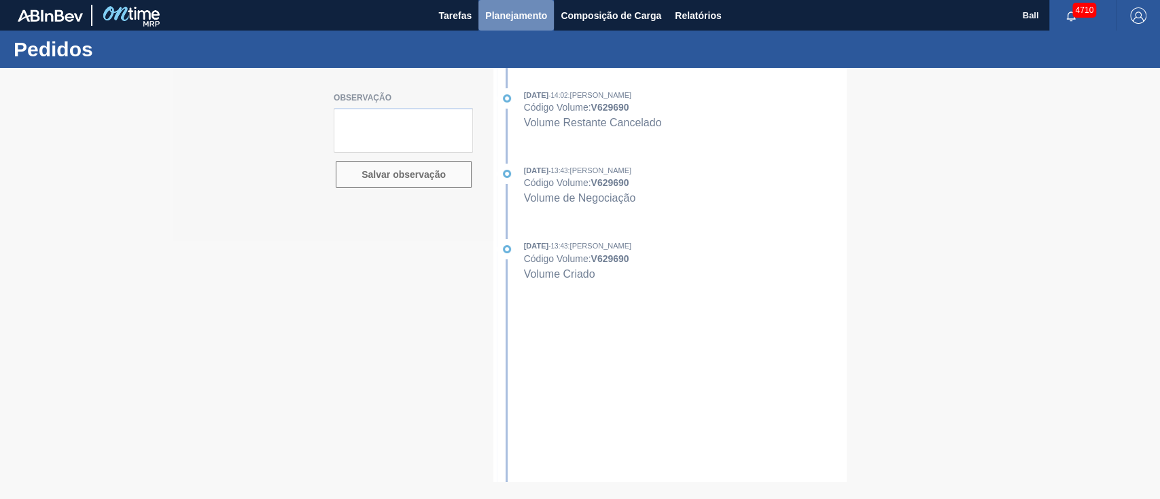
click at [527, 24] on button "Planejamento" at bounding box center [515, 15] width 75 height 31
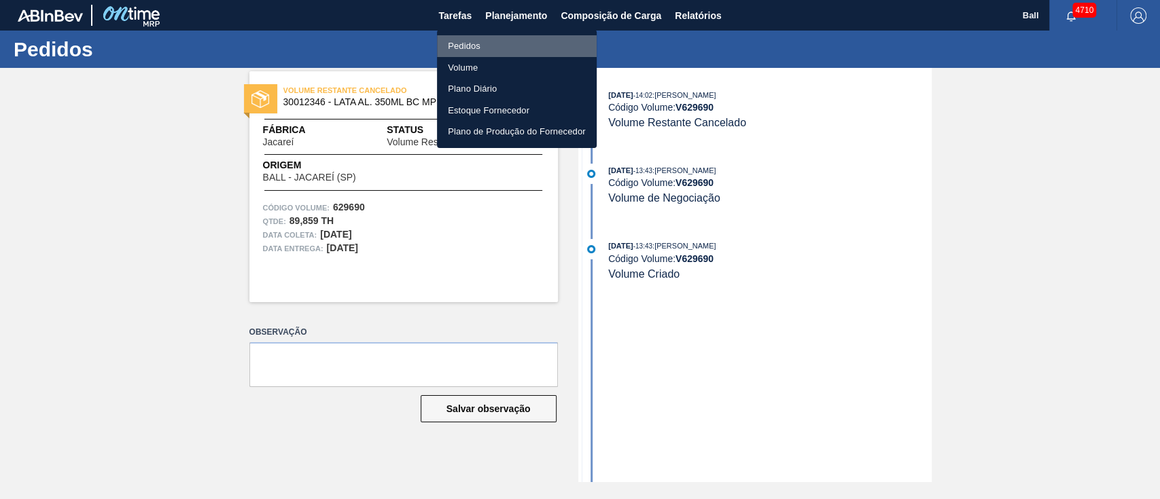
click at [476, 44] on li "Pedidos" at bounding box center [517, 46] width 160 height 22
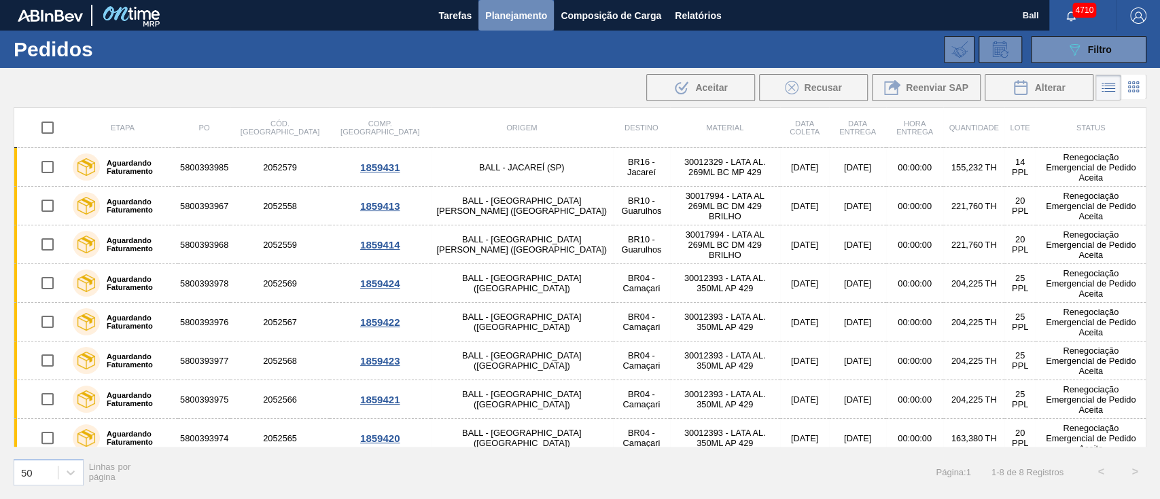
click at [540, 10] on span "Planejamento" at bounding box center [516, 15] width 62 height 16
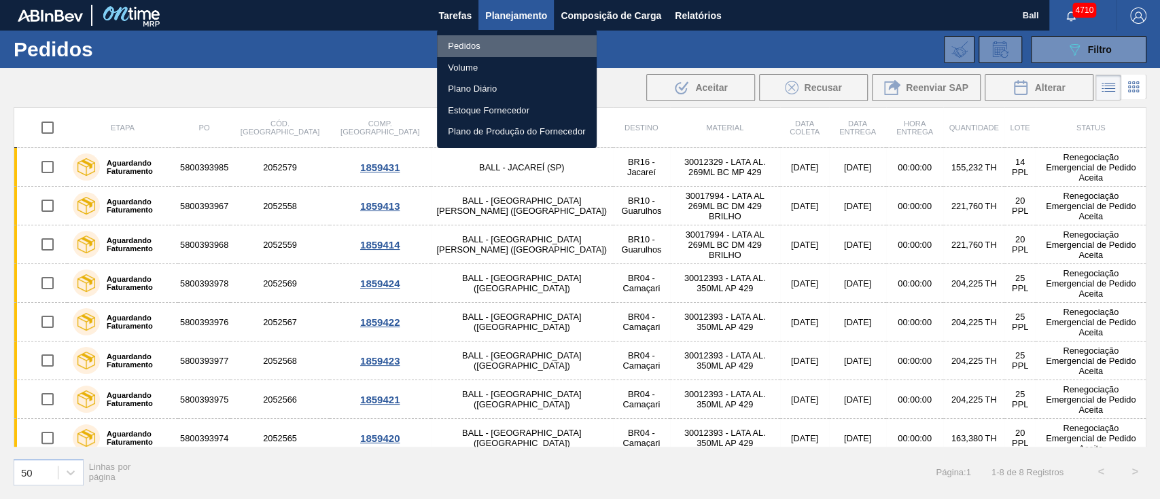
click at [486, 45] on li "Pedidos" at bounding box center [517, 46] width 160 height 22
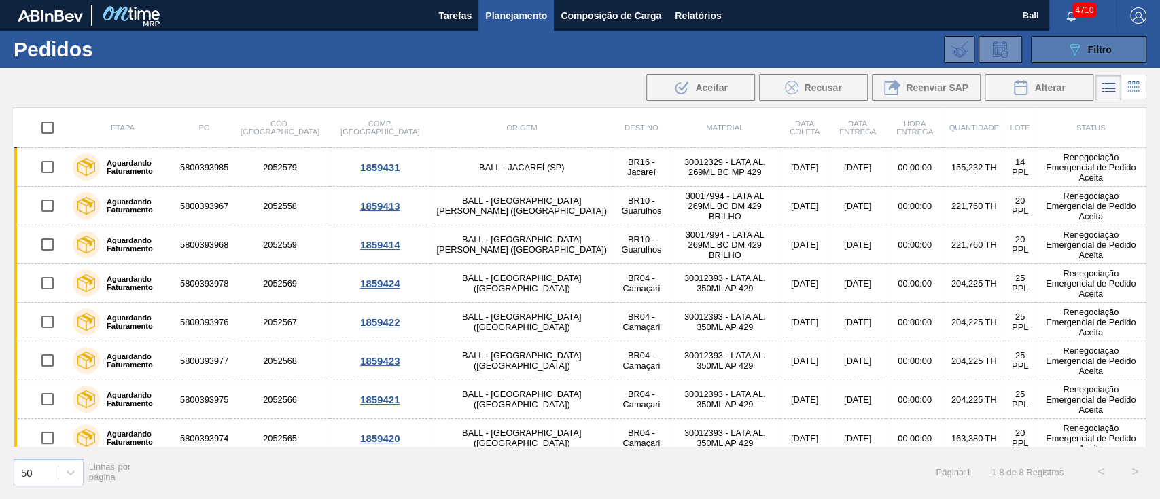
click at [1109, 58] on button "089F7B8B-B2A5-4AFE-B5C0-19BA573D28AC Filtro" at bounding box center [1089, 49] width 116 height 27
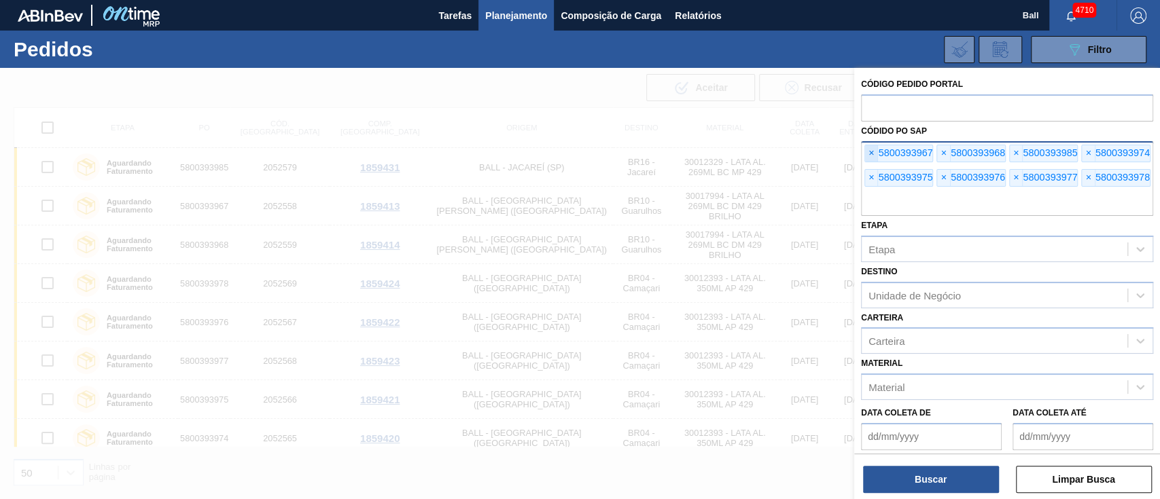
click at [867, 152] on span "×" at bounding box center [871, 153] width 13 height 16
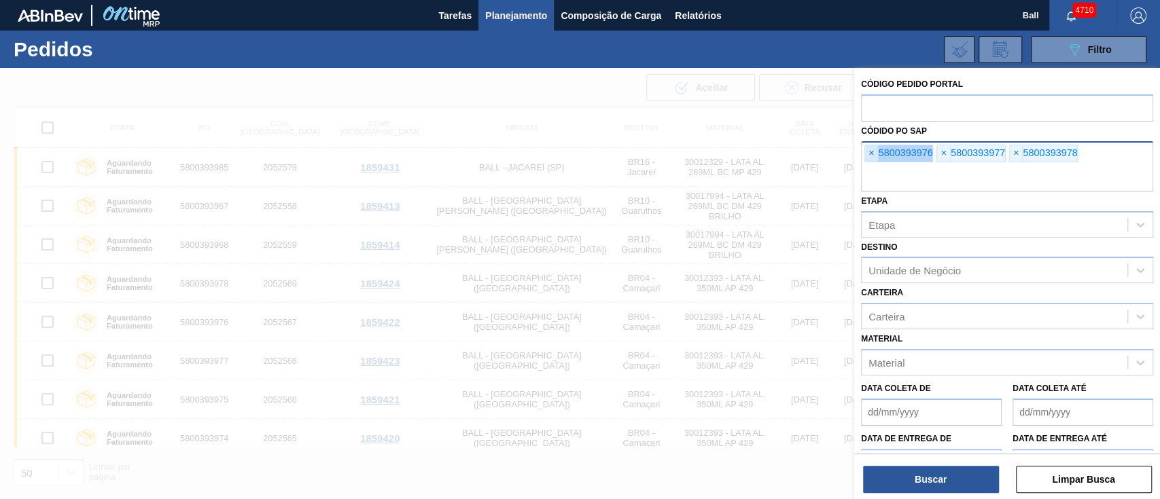
click at [867, 152] on span "×" at bounding box center [871, 153] width 13 height 16
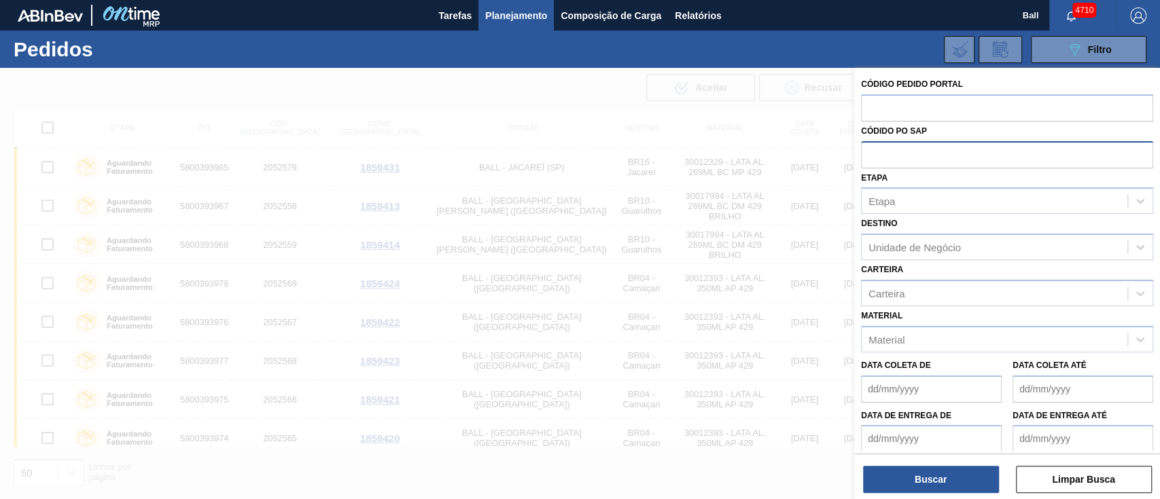
click at [867, 152] on input "text" at bounding box center [1007, 154] width 292 height 26
paste input "5800393985"
type input "5800393985"
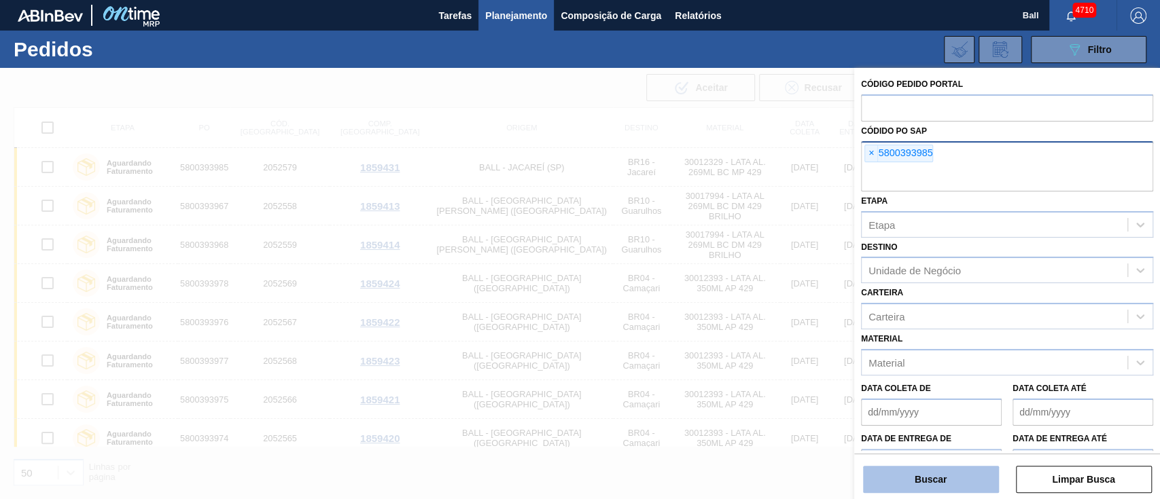
click at [957, 472] on button "Buscar" at bounding box center [931, 479] width 136 height 27
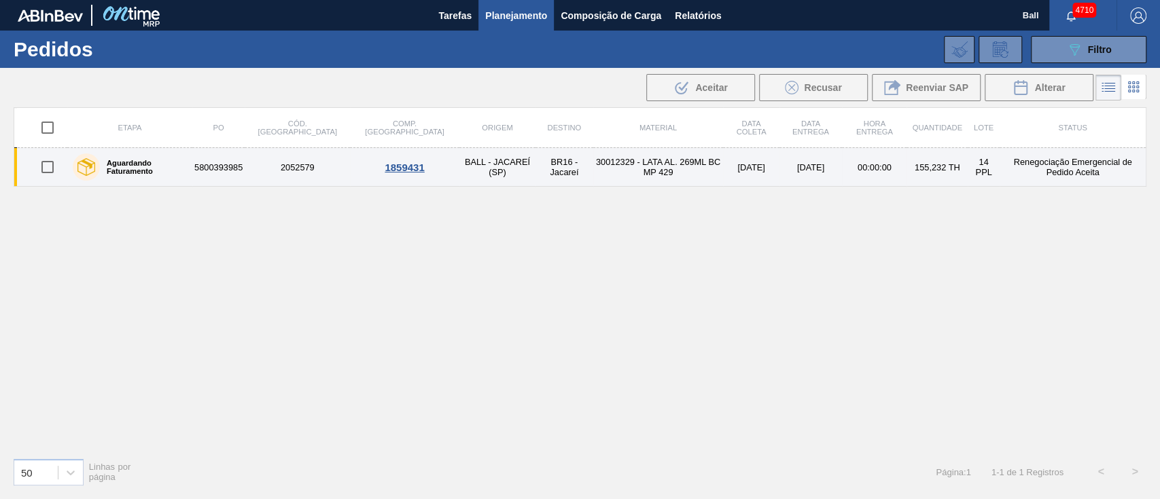
click at [779, 164] on td "[DATE]" at bounding box center [810, 167] width 63 height 39
